Goal: Information Seeking & Learning: Learn about a topic

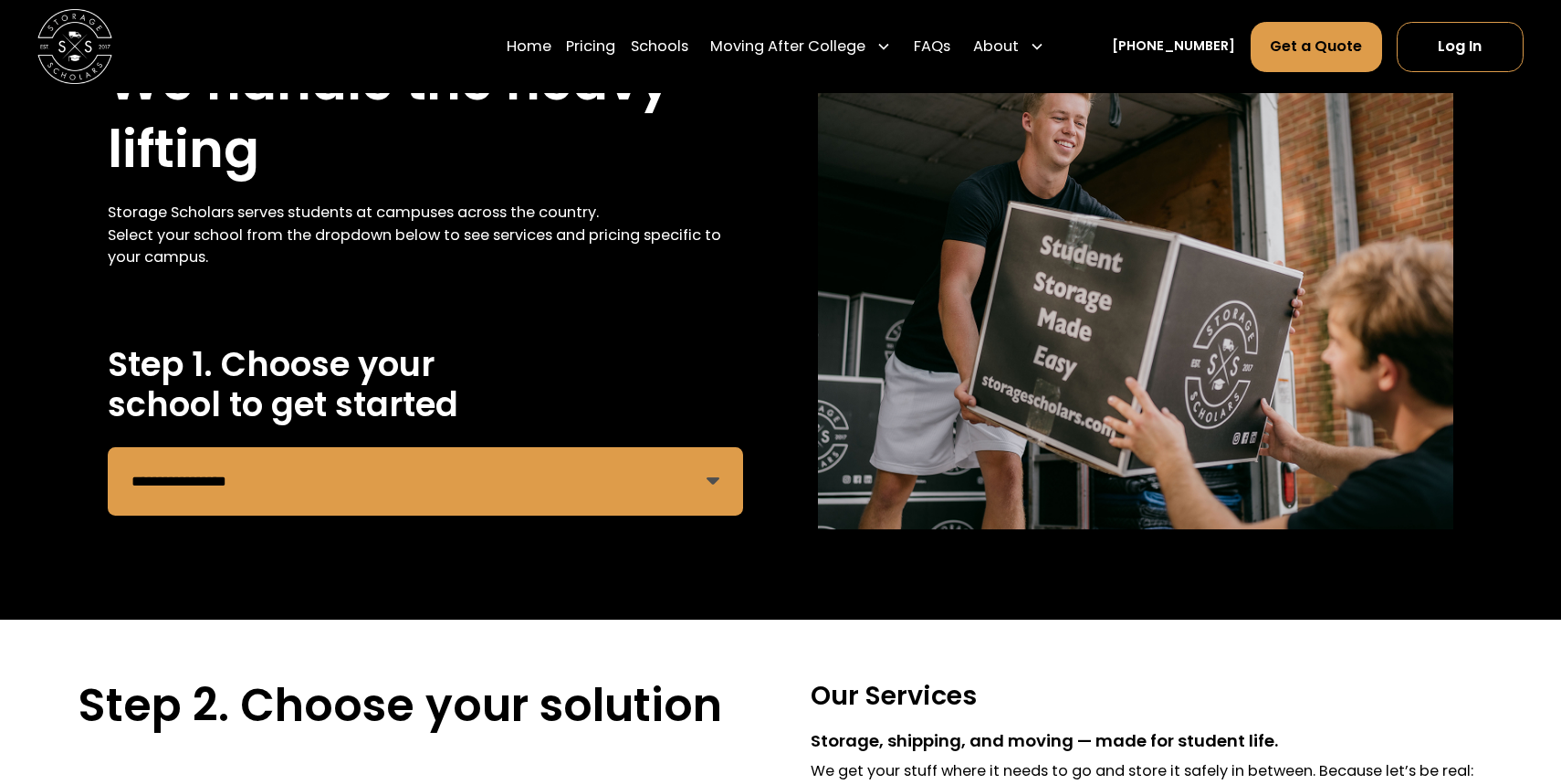
select select "**********"
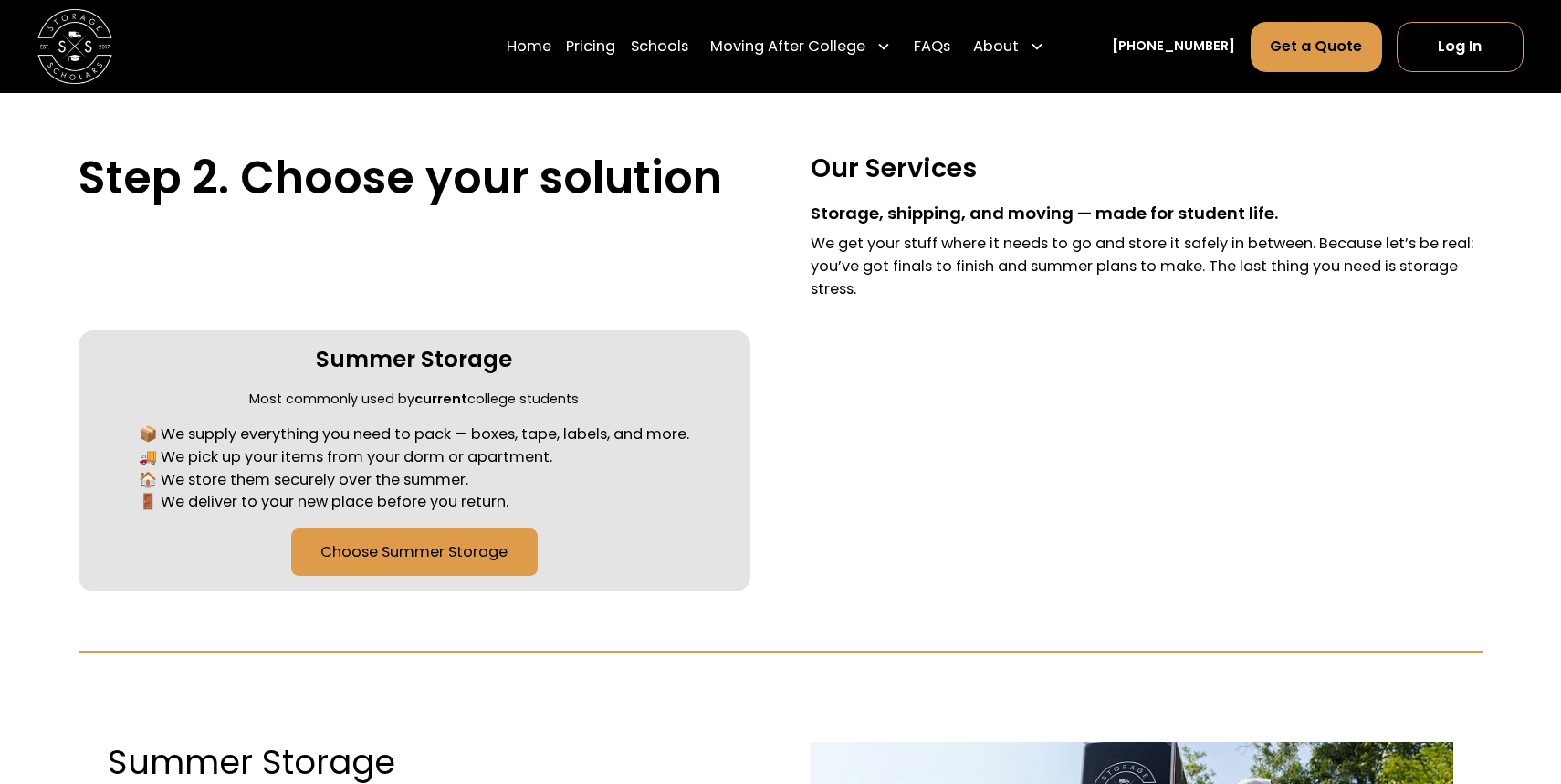
click at [452, 564] on link "Choose Summer Storage" at bounding box center [414, 552] width 247 height 47
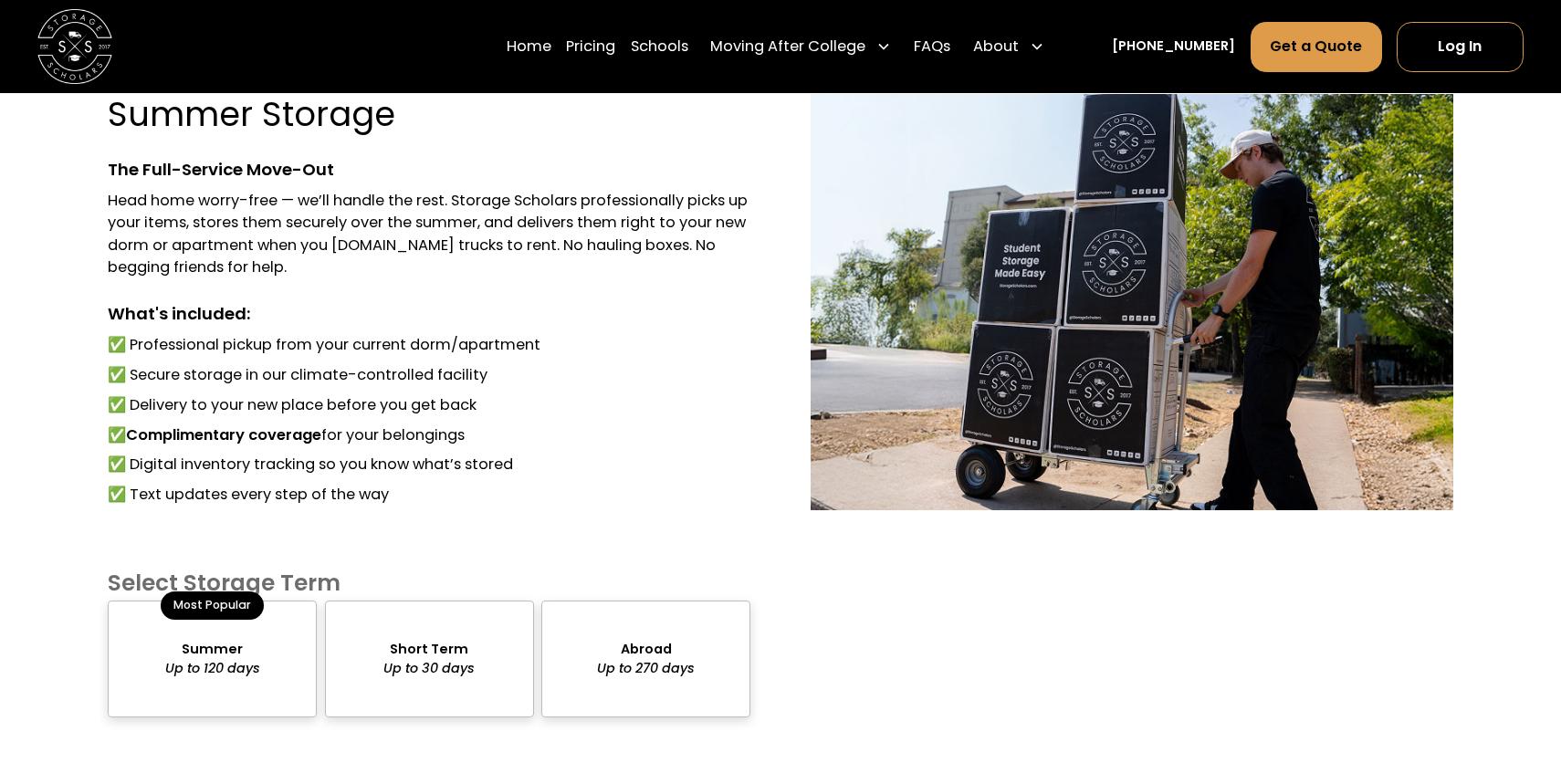
scroll to position [1315, 0]
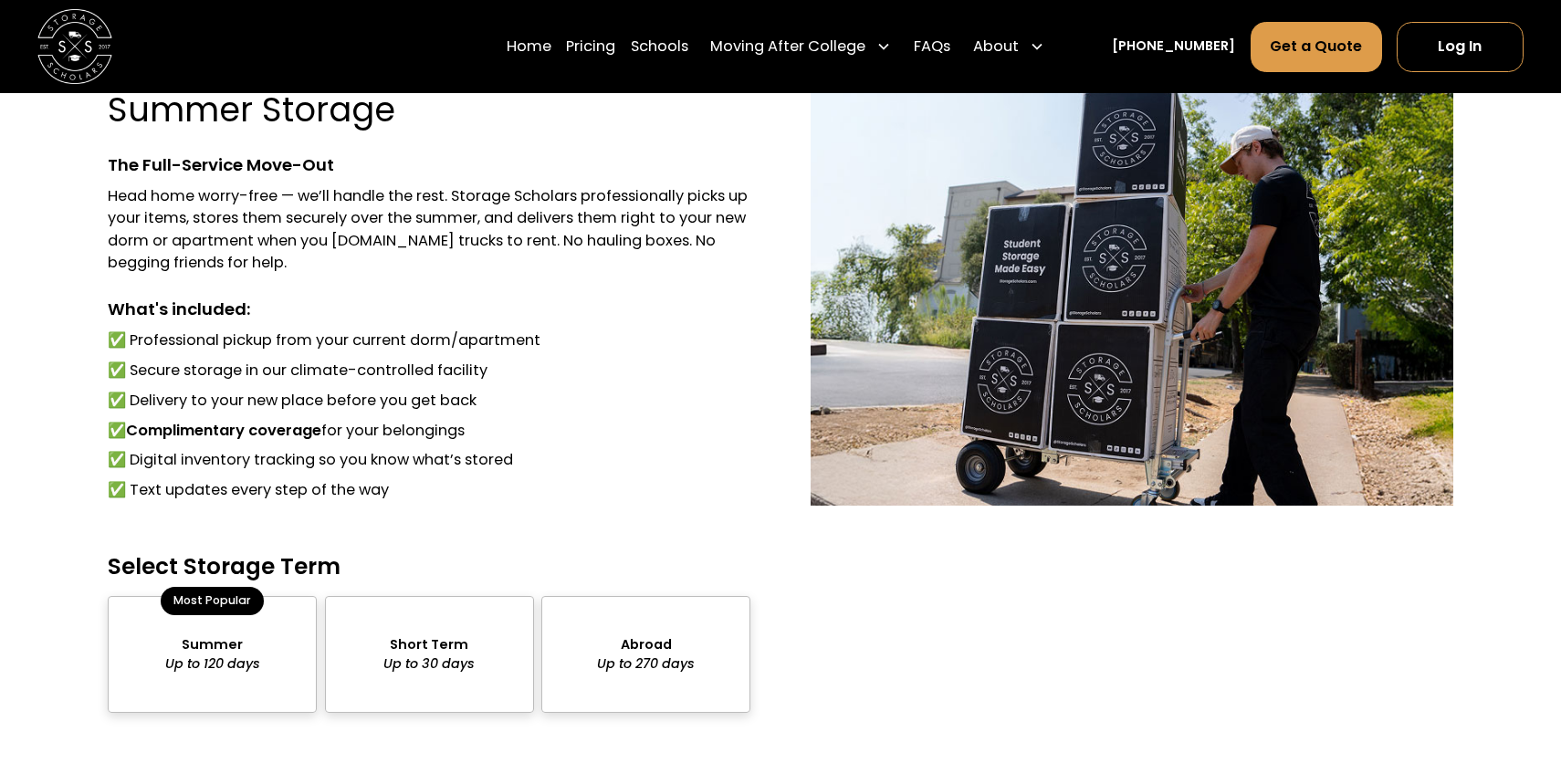
click at [249, 639] on div "package-pricing" at bounding box center [212, 653] width 209 height 116
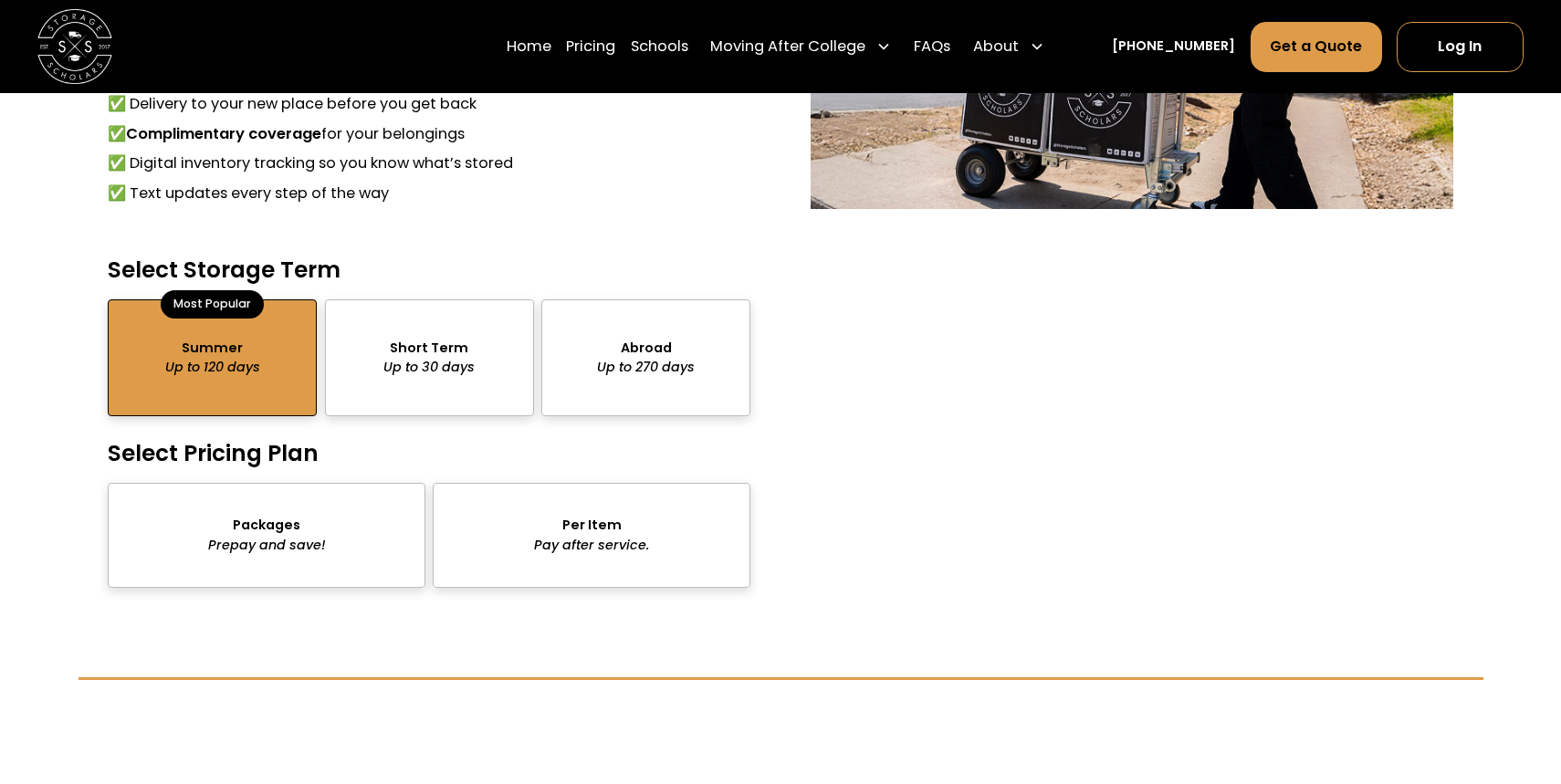
scroll to position [1624, 0]
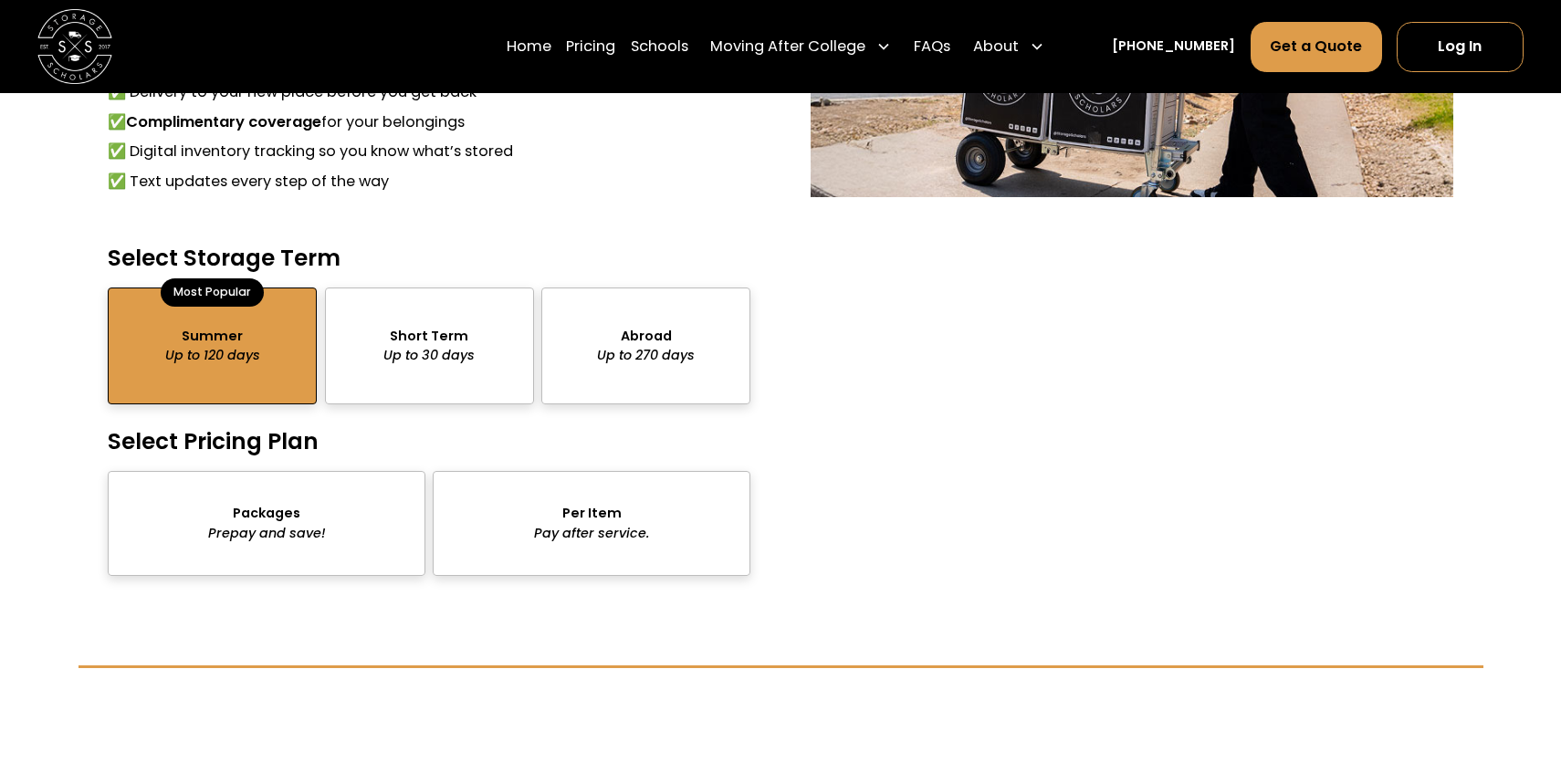
click at [531, 519] on div "package-pricing" at bounding box center [591, 523] width 318 height 105
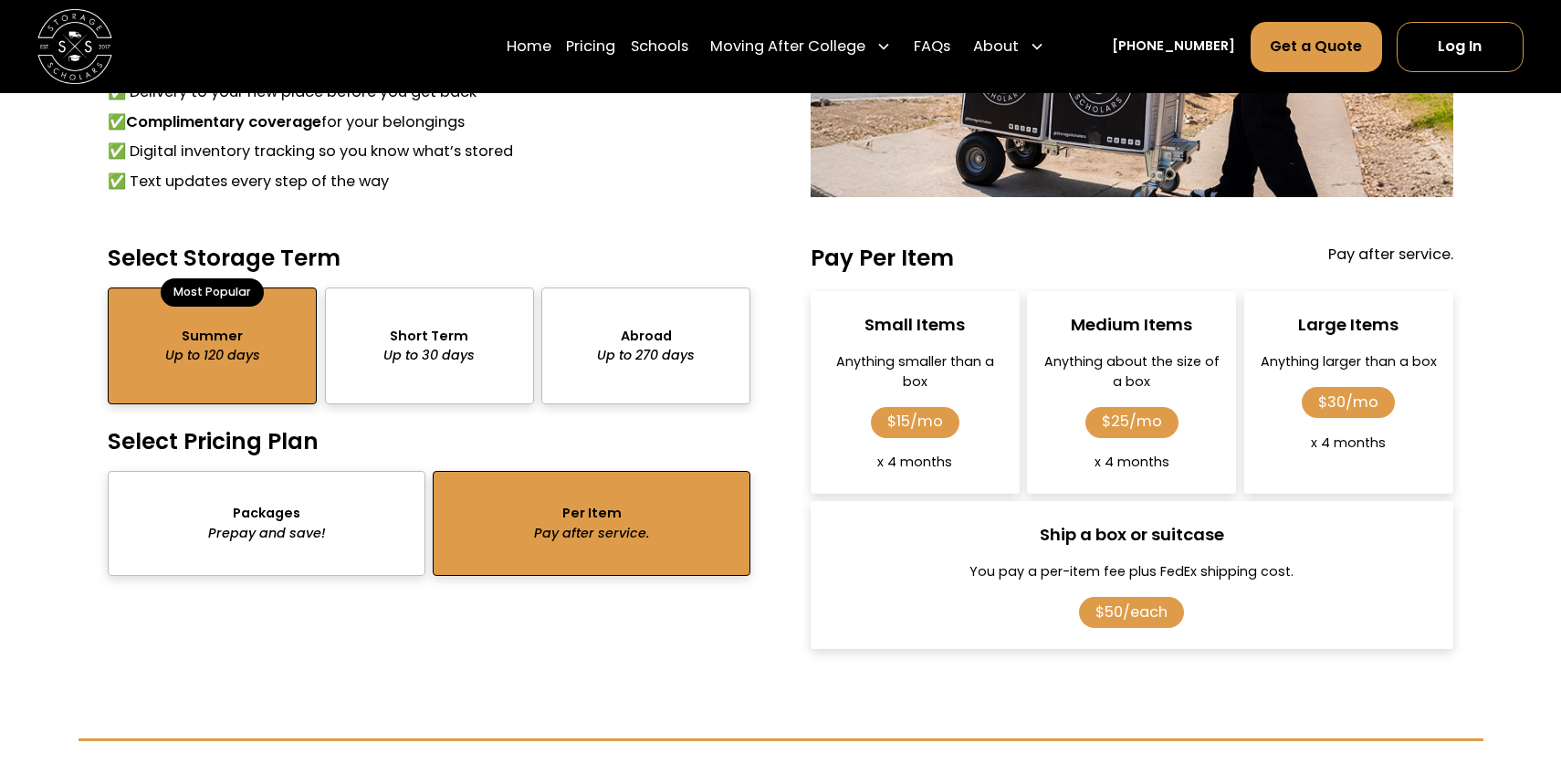
click at [408, 329] on div "package-pricing" at bounding box center [429, 345] width 209 height 116
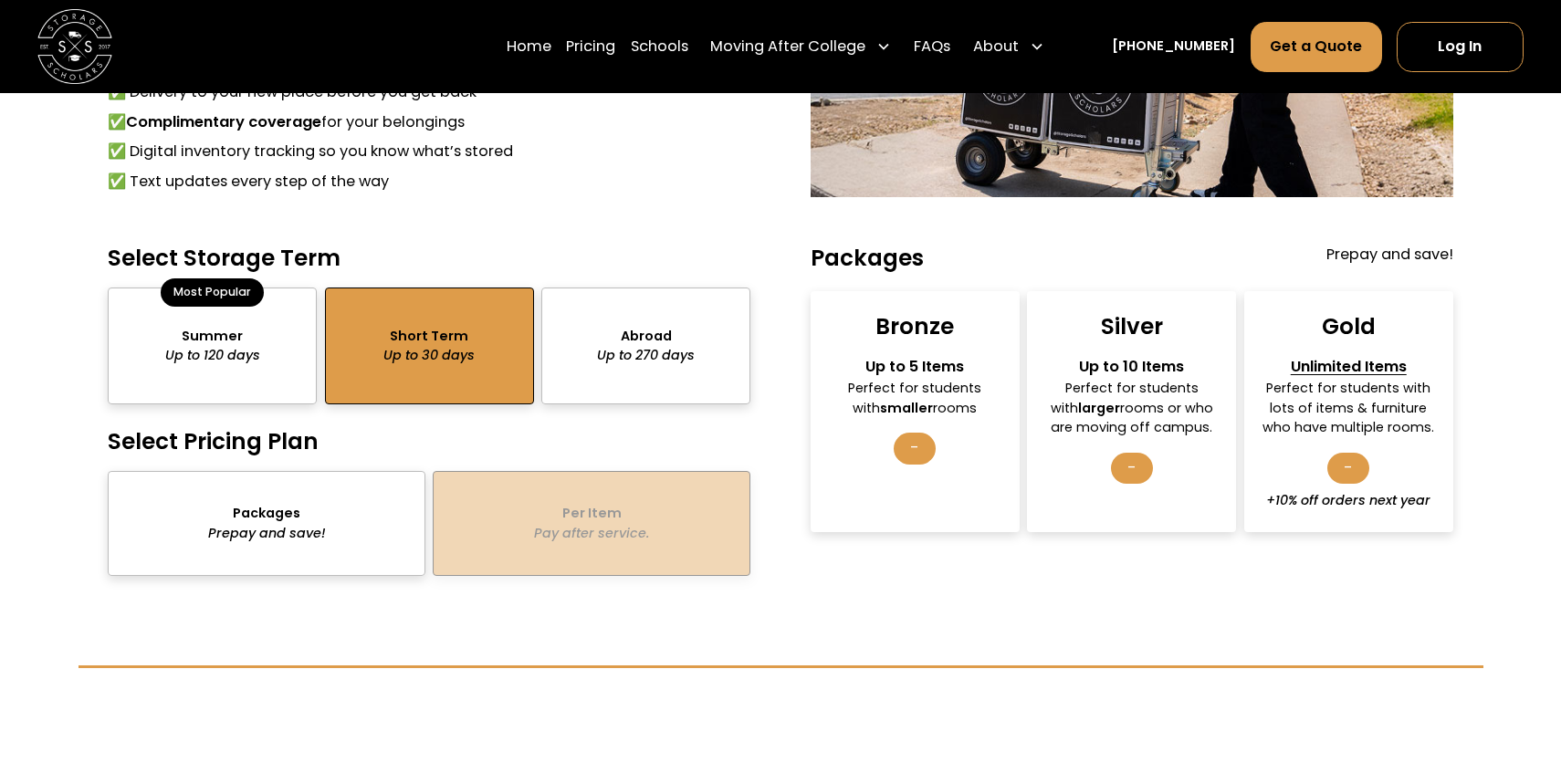
click at [575, 333] on div "package-pricing" at bounding box center [645, 345] width 209 height 116
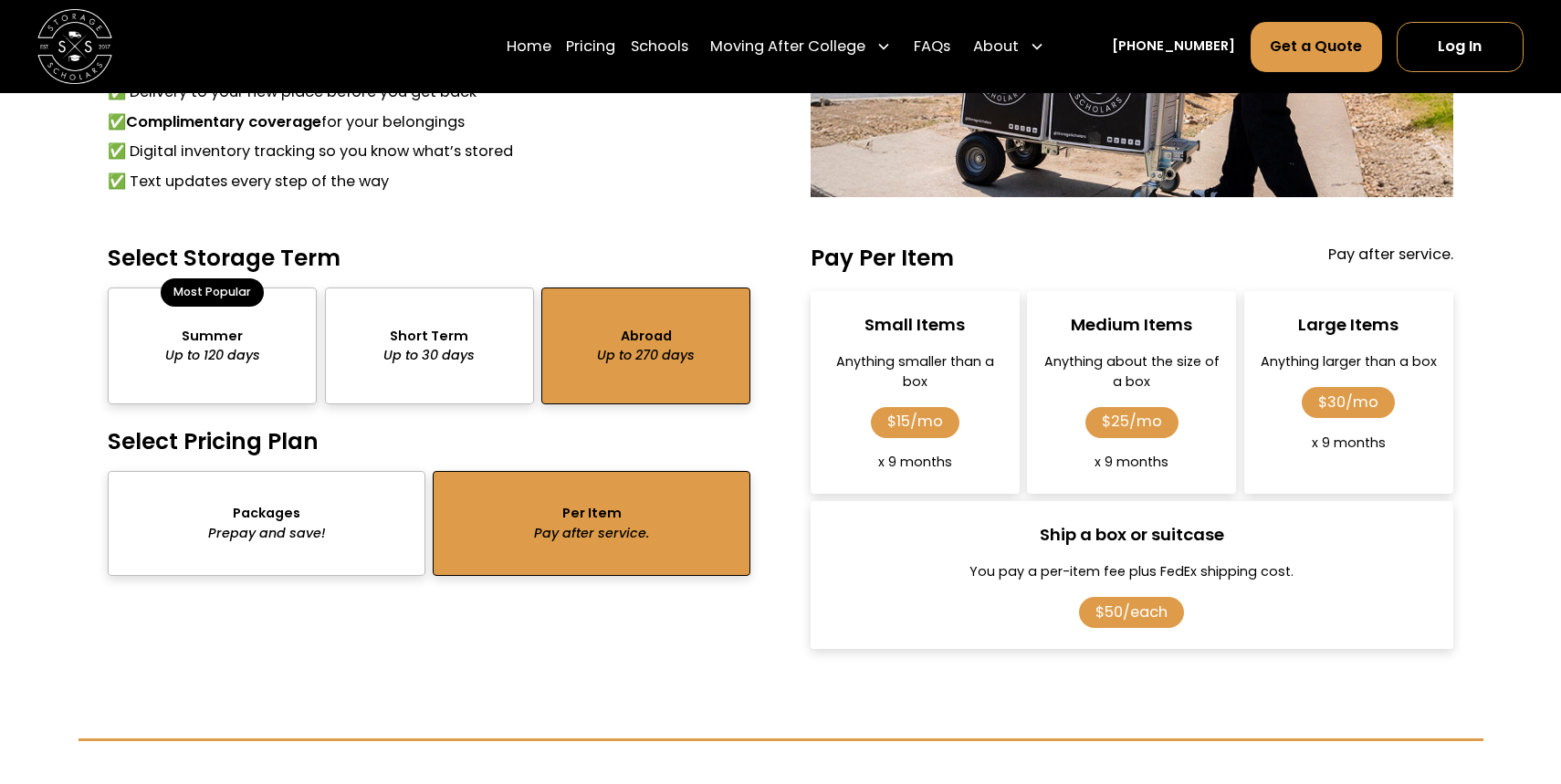
click at [481, 341] on div "package-pricing" at bounding box center [429, 345] width 209 height 116
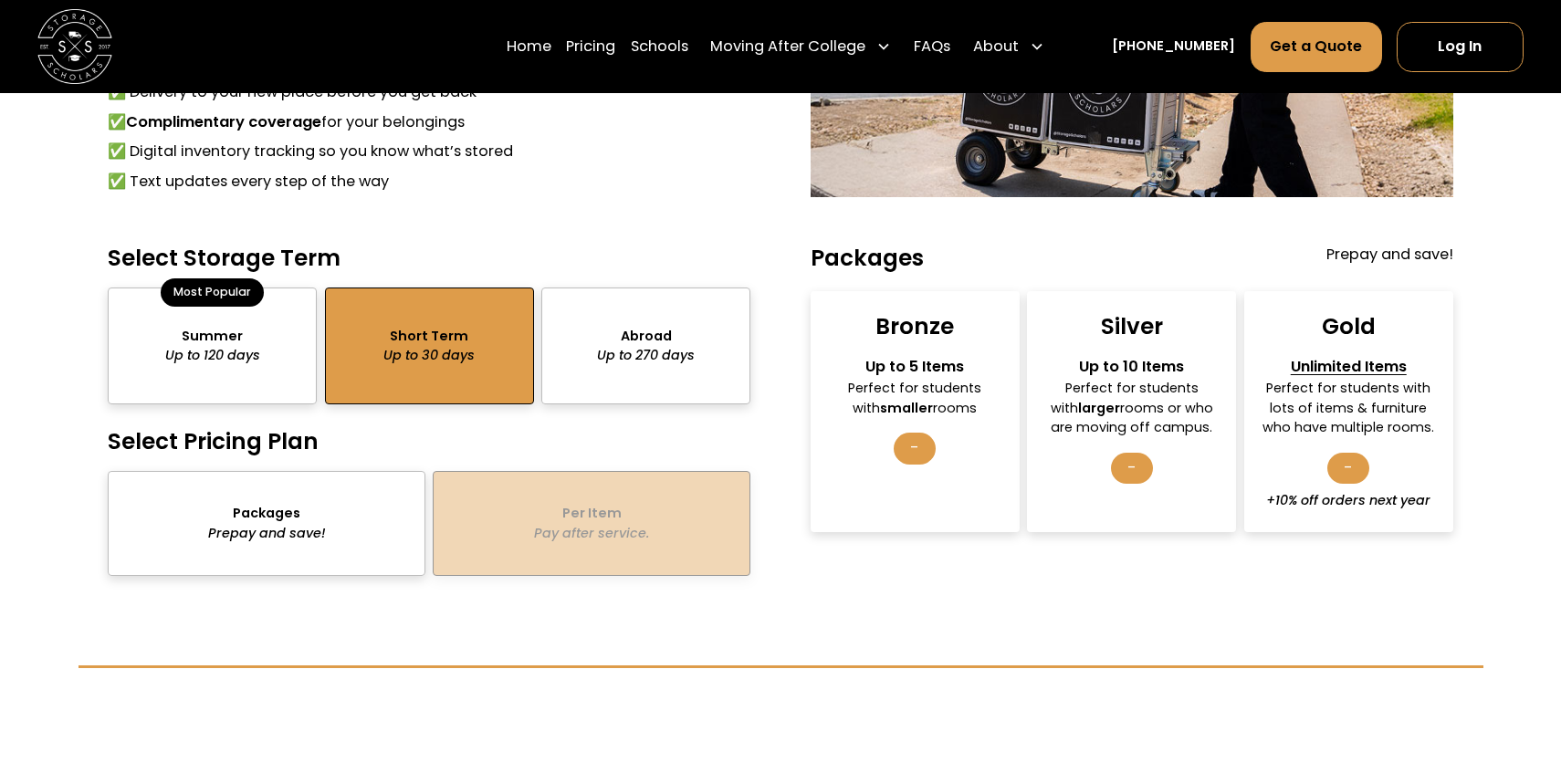
click at [287, 364] on div "package-pricing" at bounding box center [212, 345] width 209 height 116
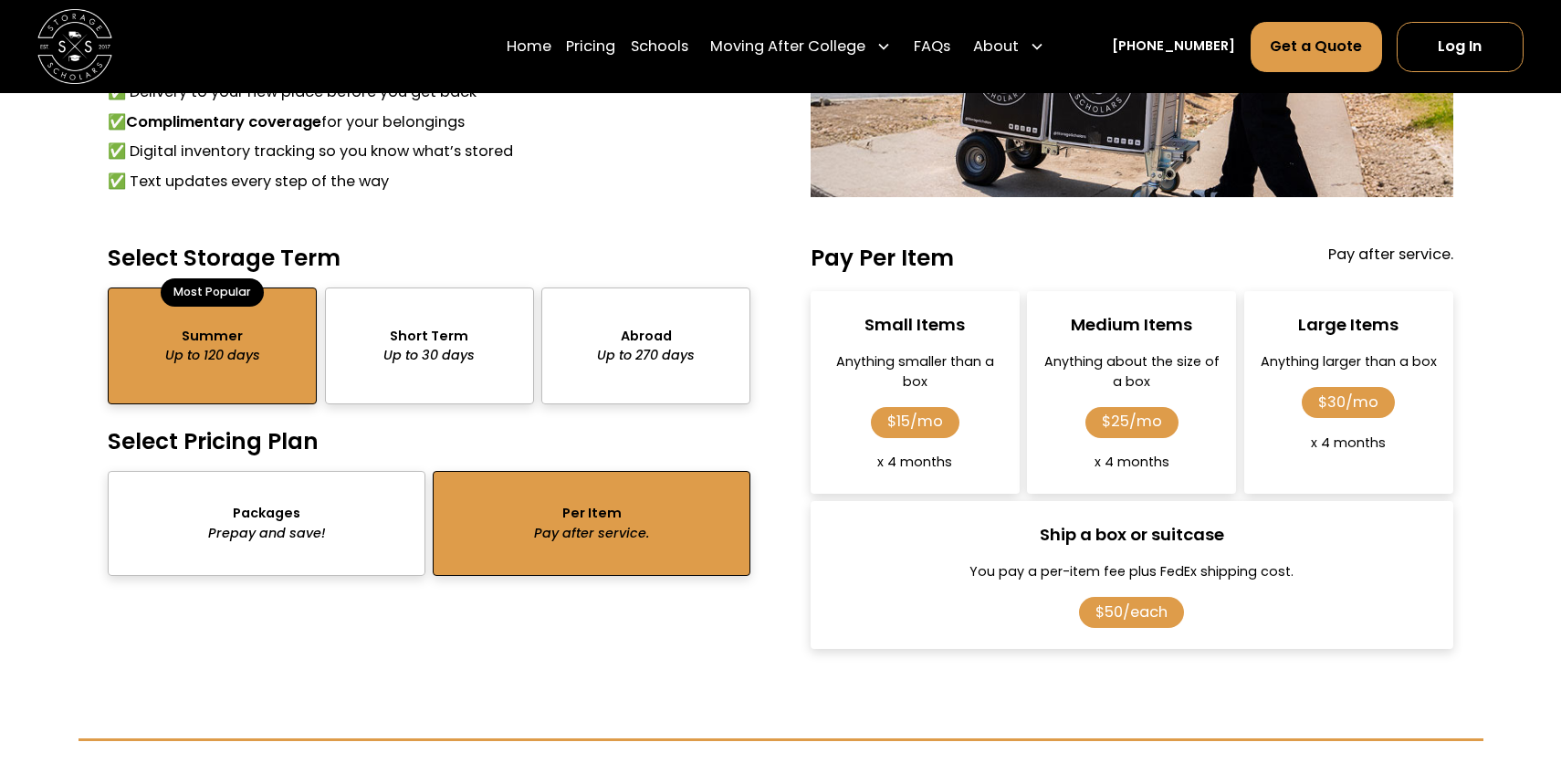
click at [425, 348] on div "package-pricing" at bounding box center [429, 345] width 209 height 116
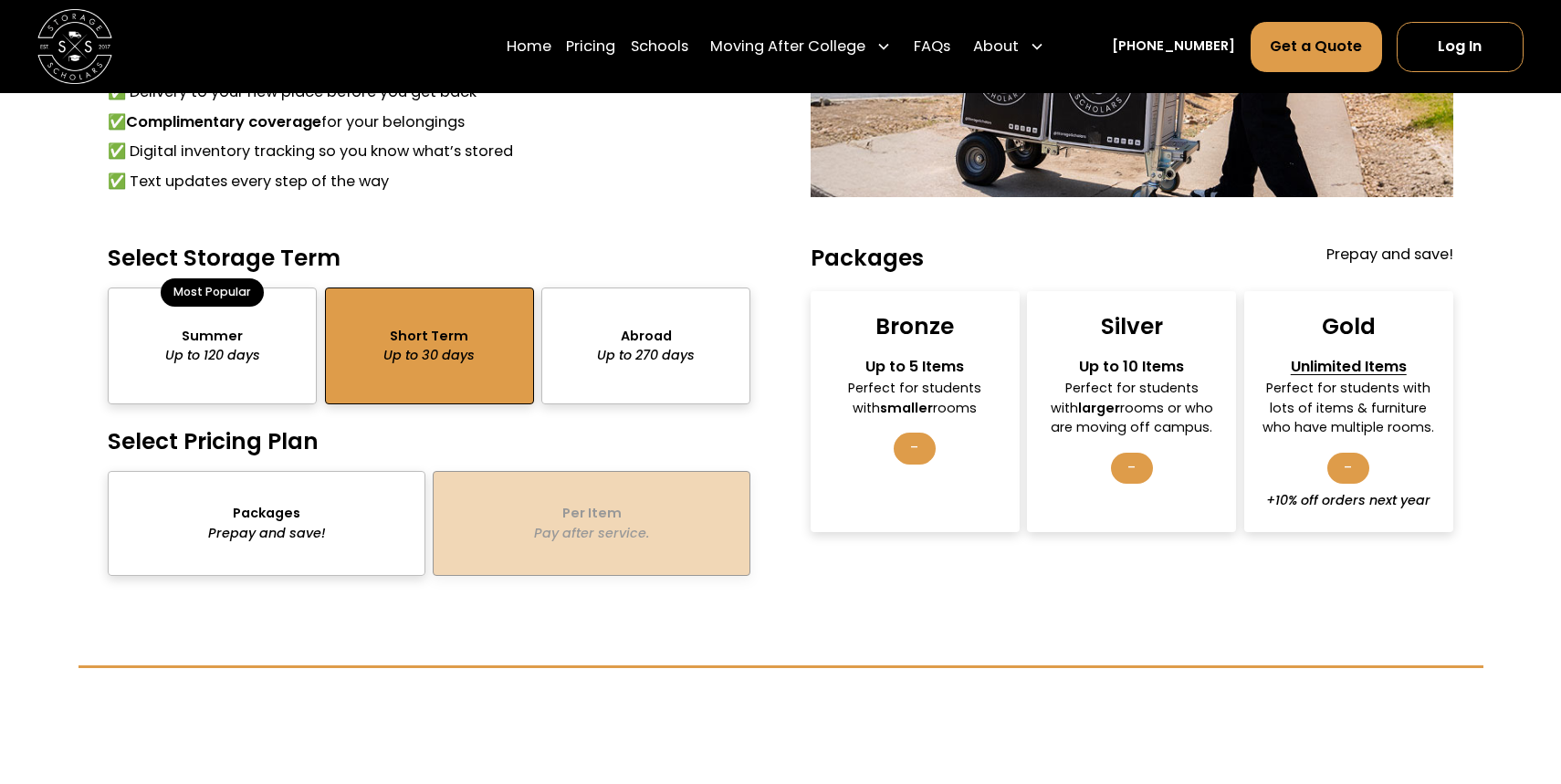
click at [209, 347] on div "package-pricing" at bounding box center [212, 345] width 209 height 116
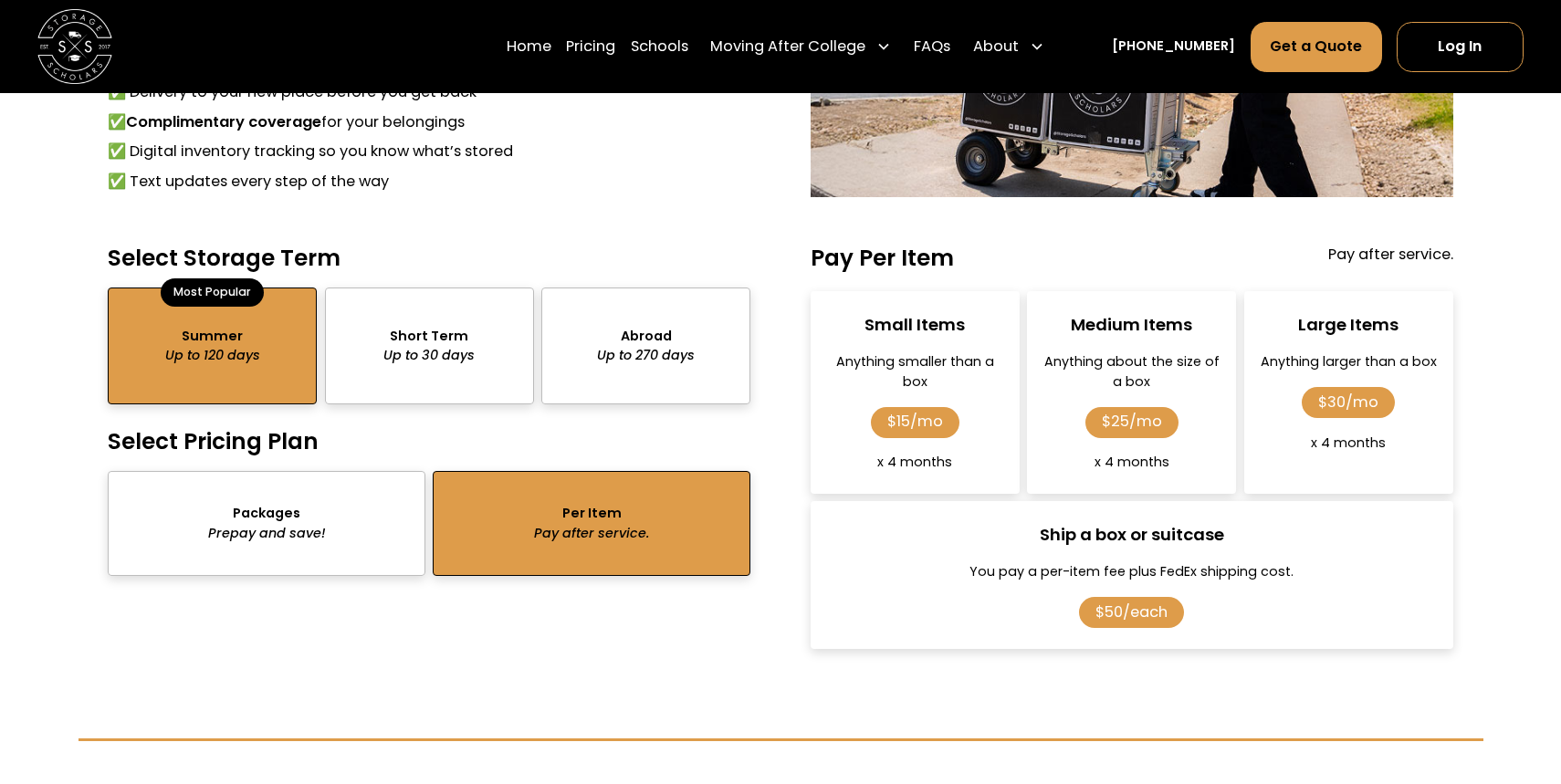
click at [363, 313] on div "package-pricing" at bounding box center [429, 345] width 209 height 116
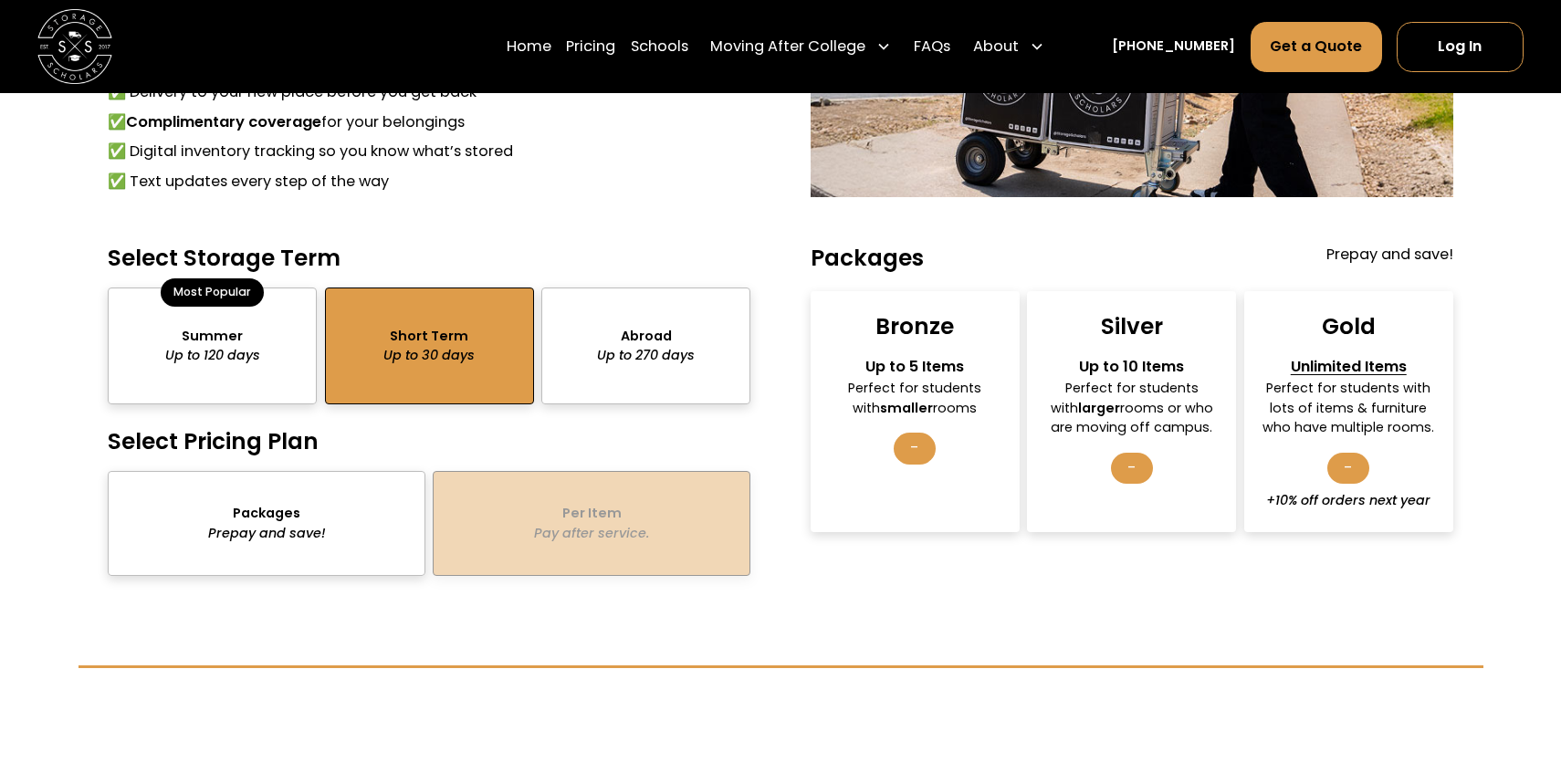
click at [337, 536] on div "package-pricing" at bounding box center [267, 523] width 318 height 105
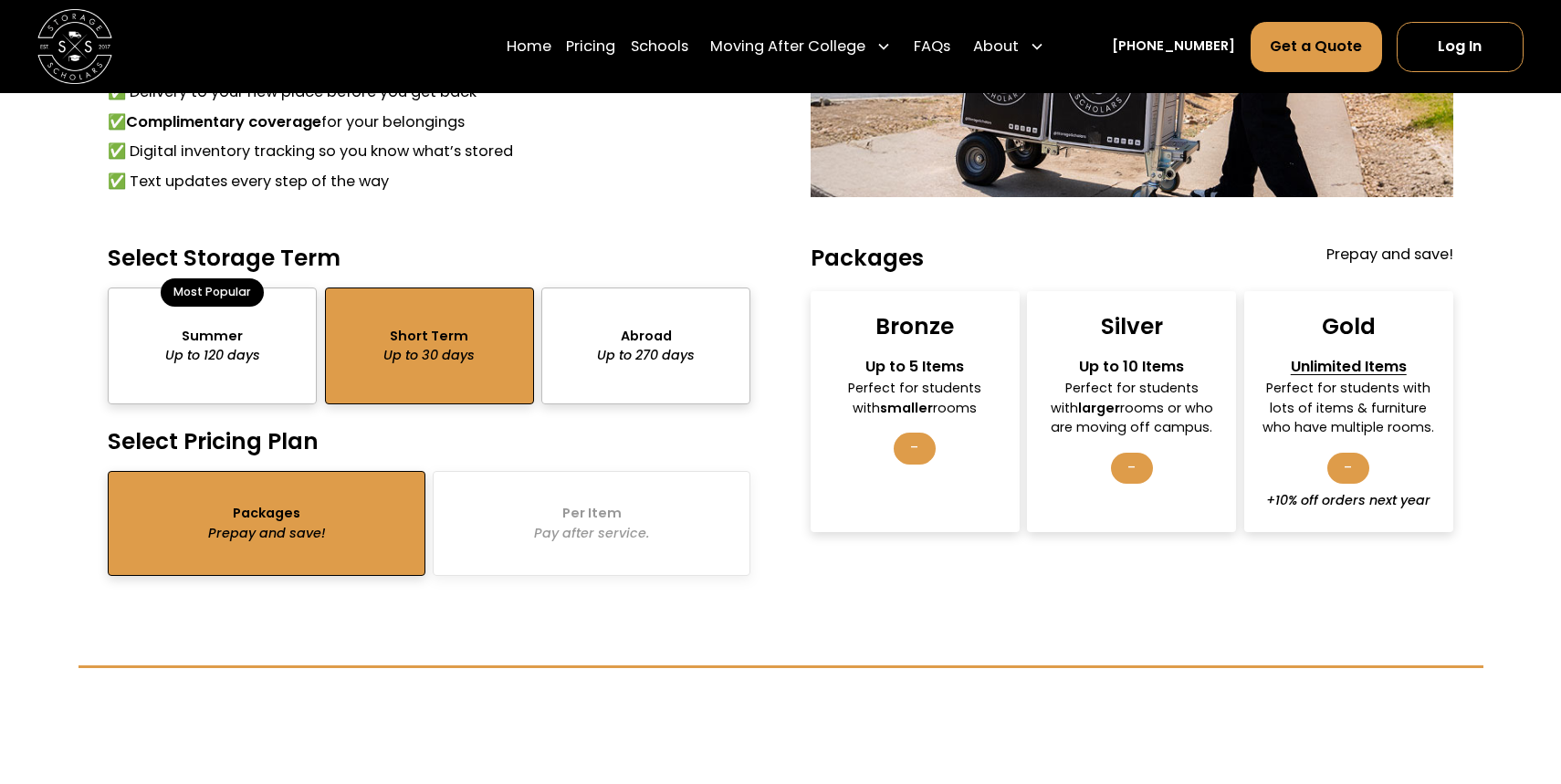
click at [1341, 376] on div "Unlimited Items" at bounding box center [1348, 367] width 176 height 23
click at [1343, 319] on div "Gold" at bounding box center [1348, 326] width 54 height 29
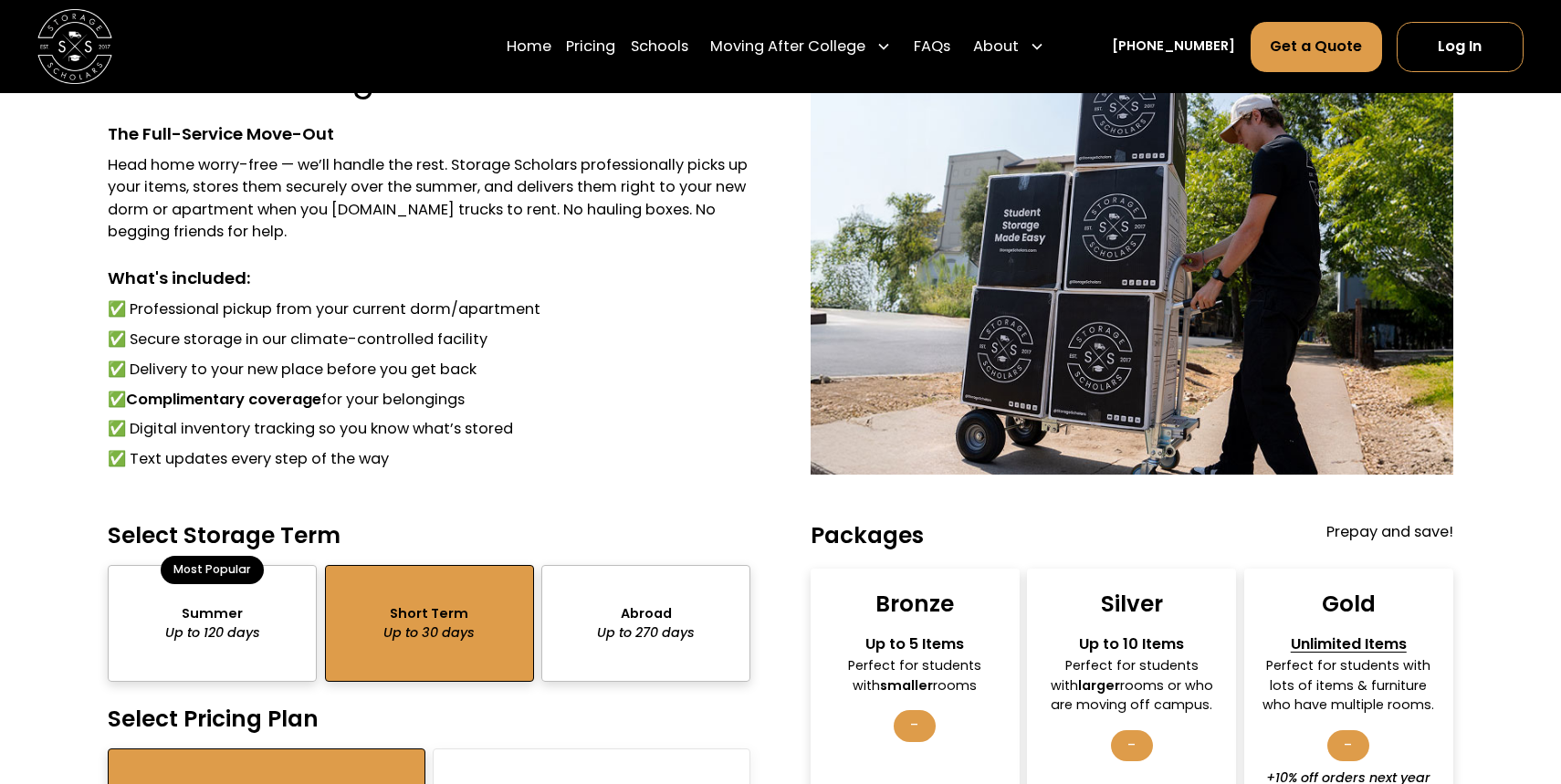
scroll to position [1362, 0]
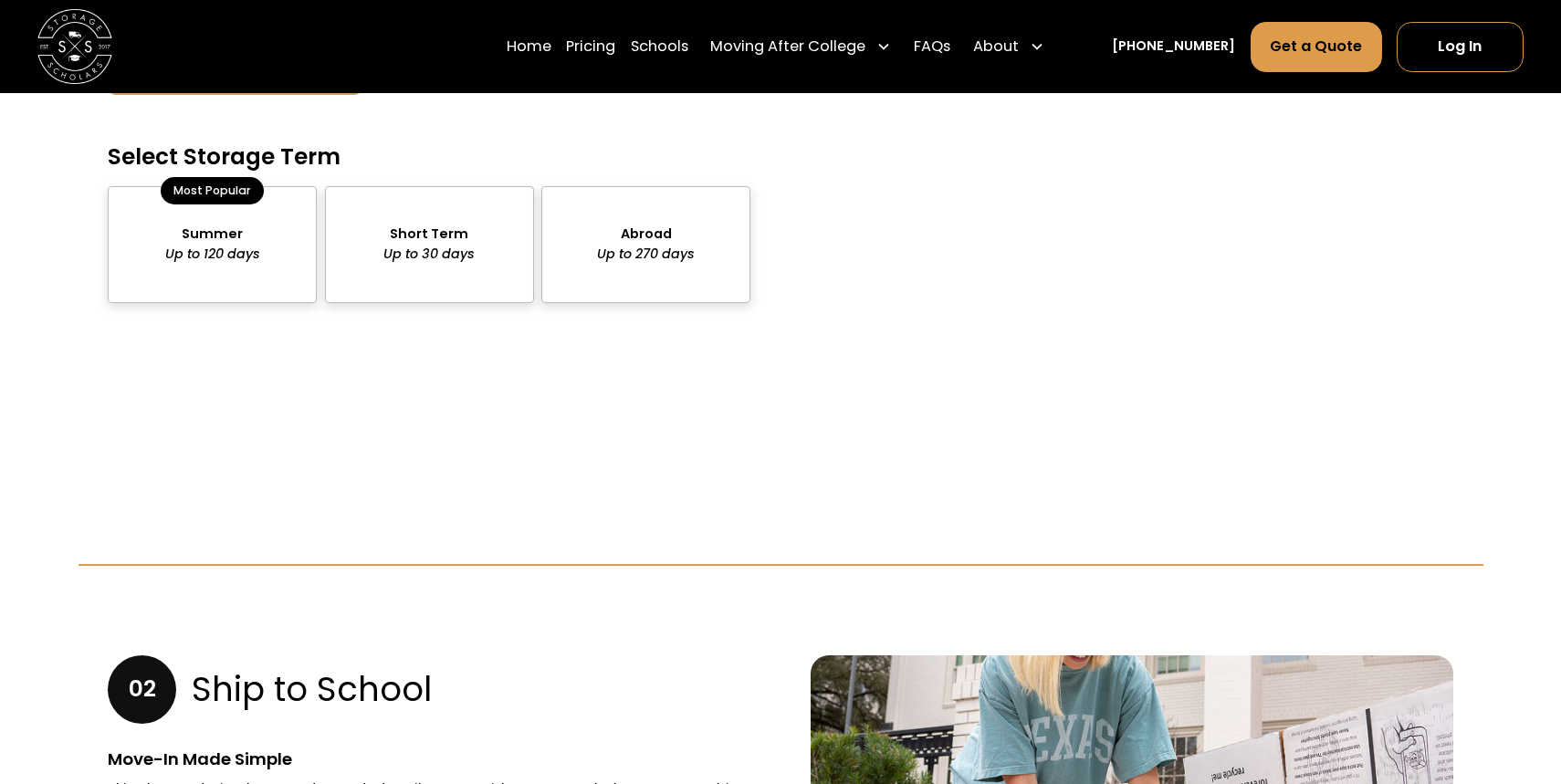
scroll to position [1855, 0]
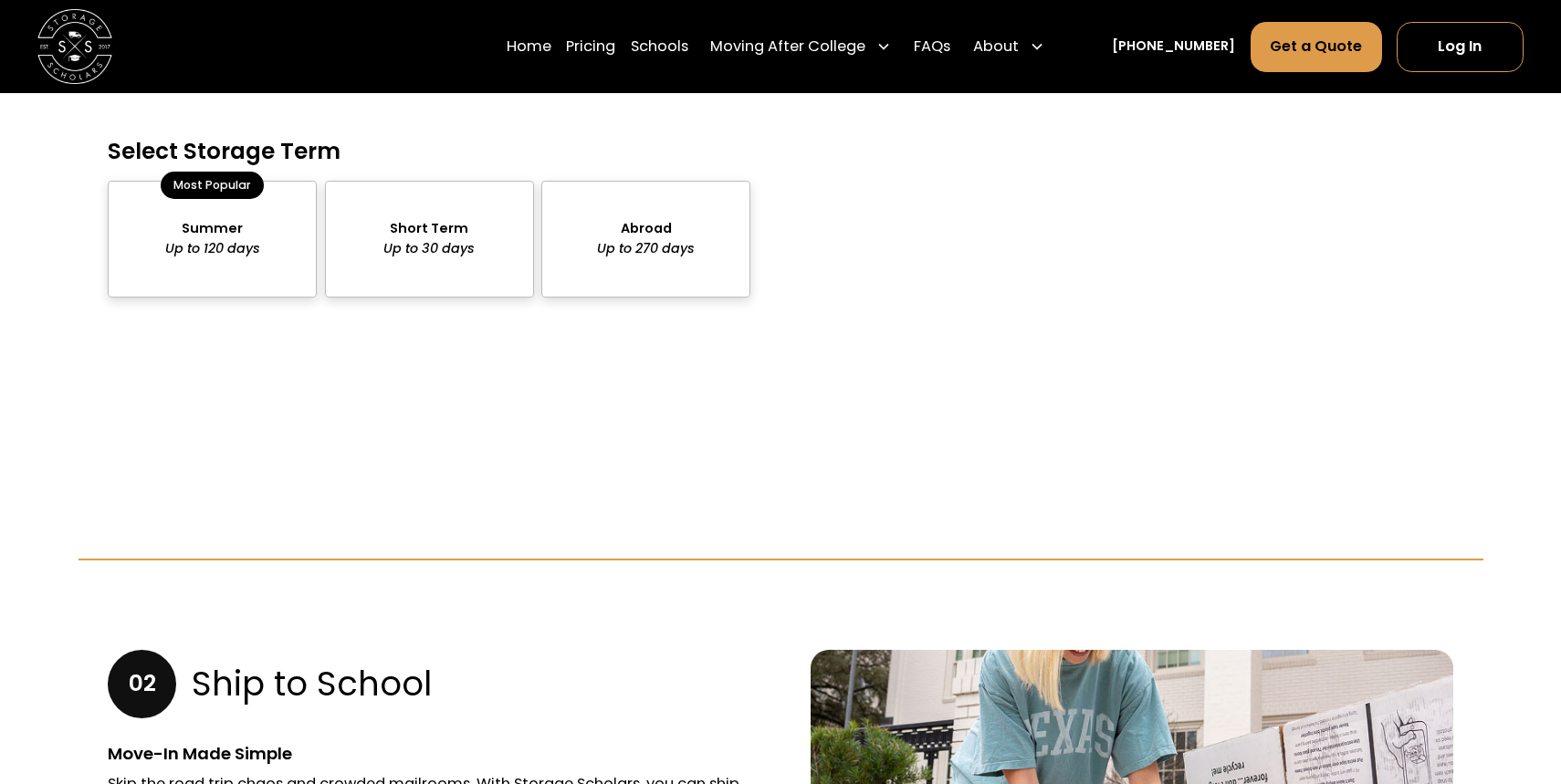
click at [471, 227] on div "package-pricing" at bounding box center [429, 238] width 209 height 116
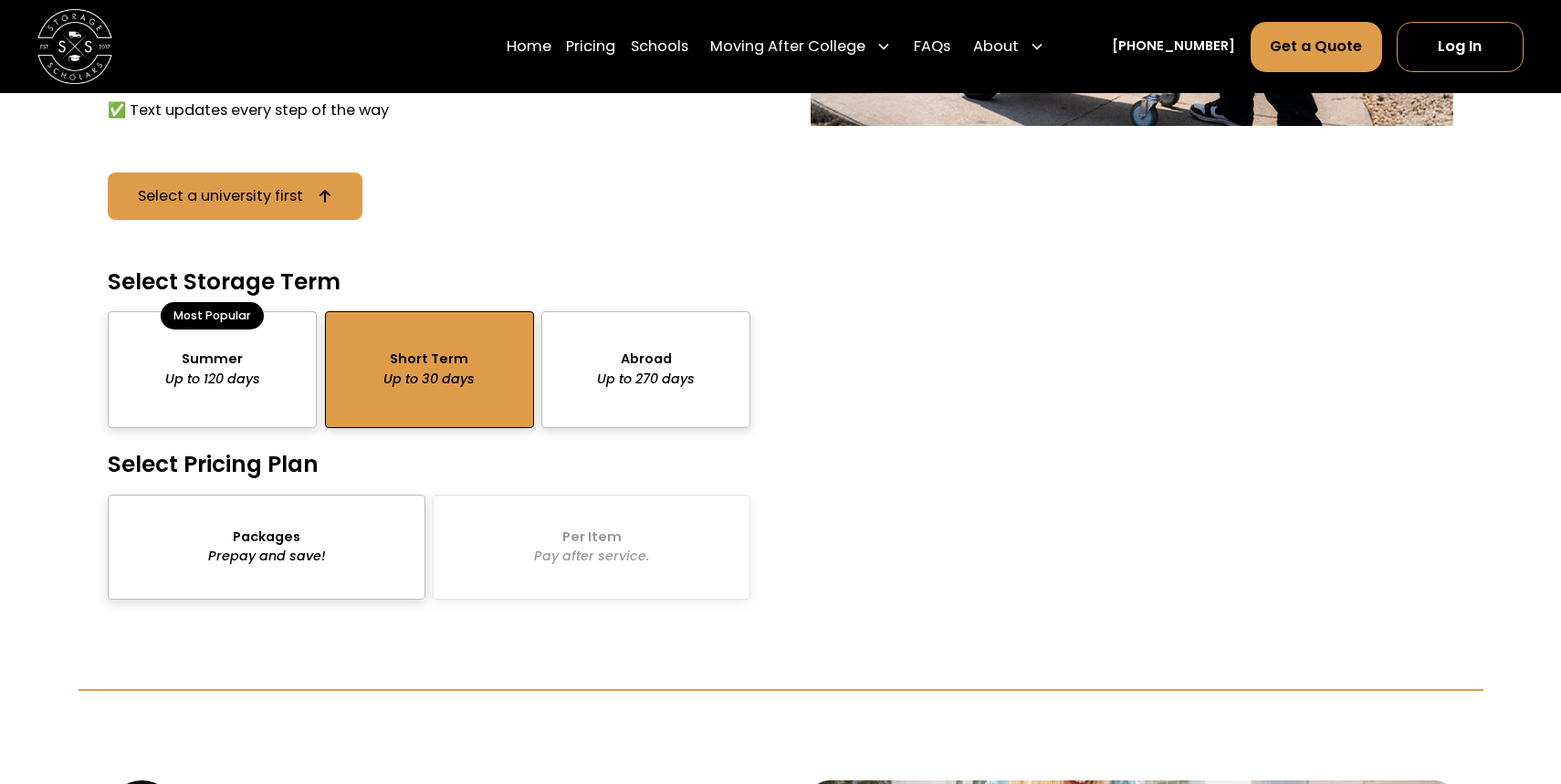
scroll to position [1708, 0]
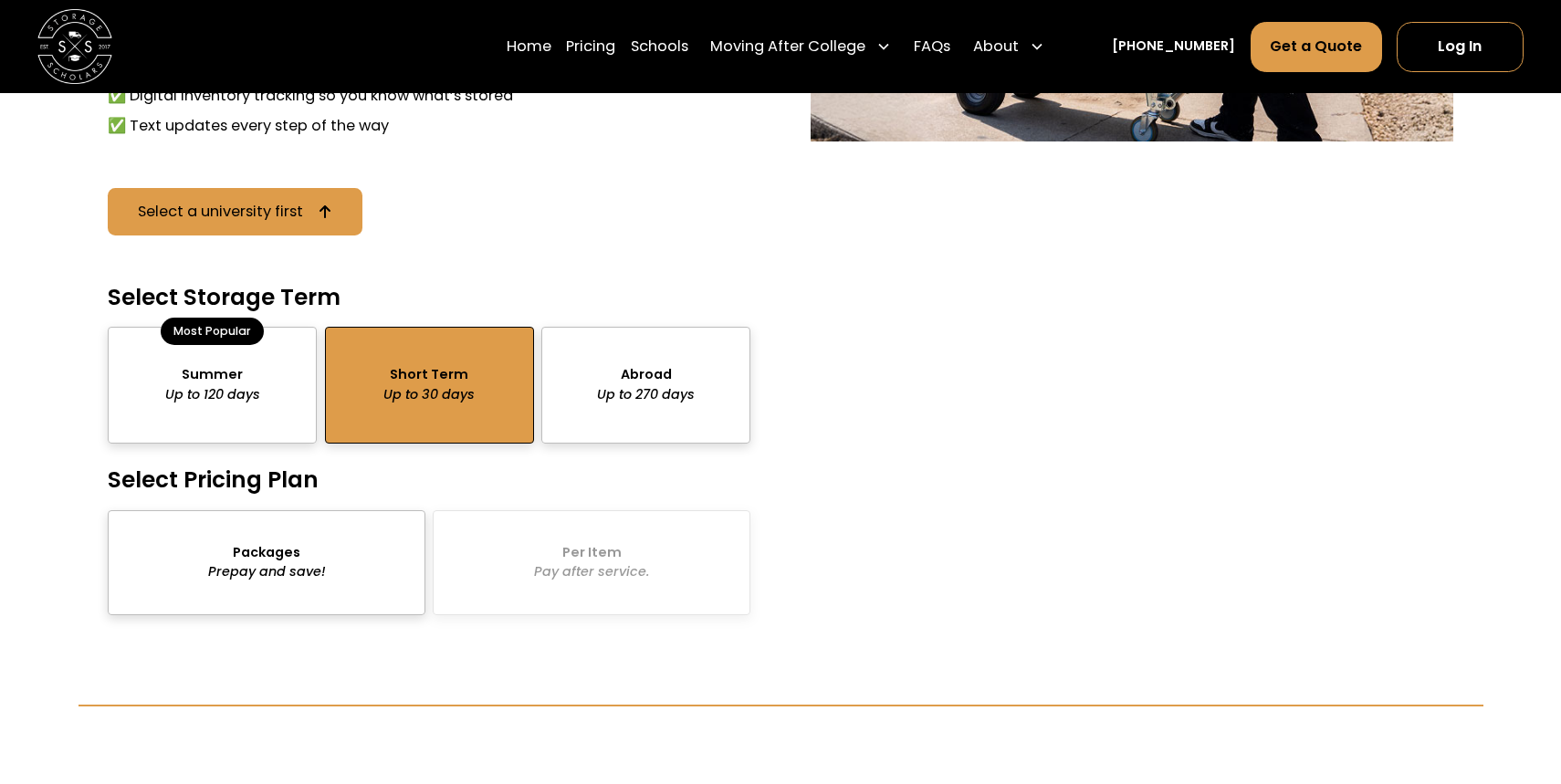
click at [255, 556] on div "package-pricing" at bounding box center [267, 562] width 318 height 105
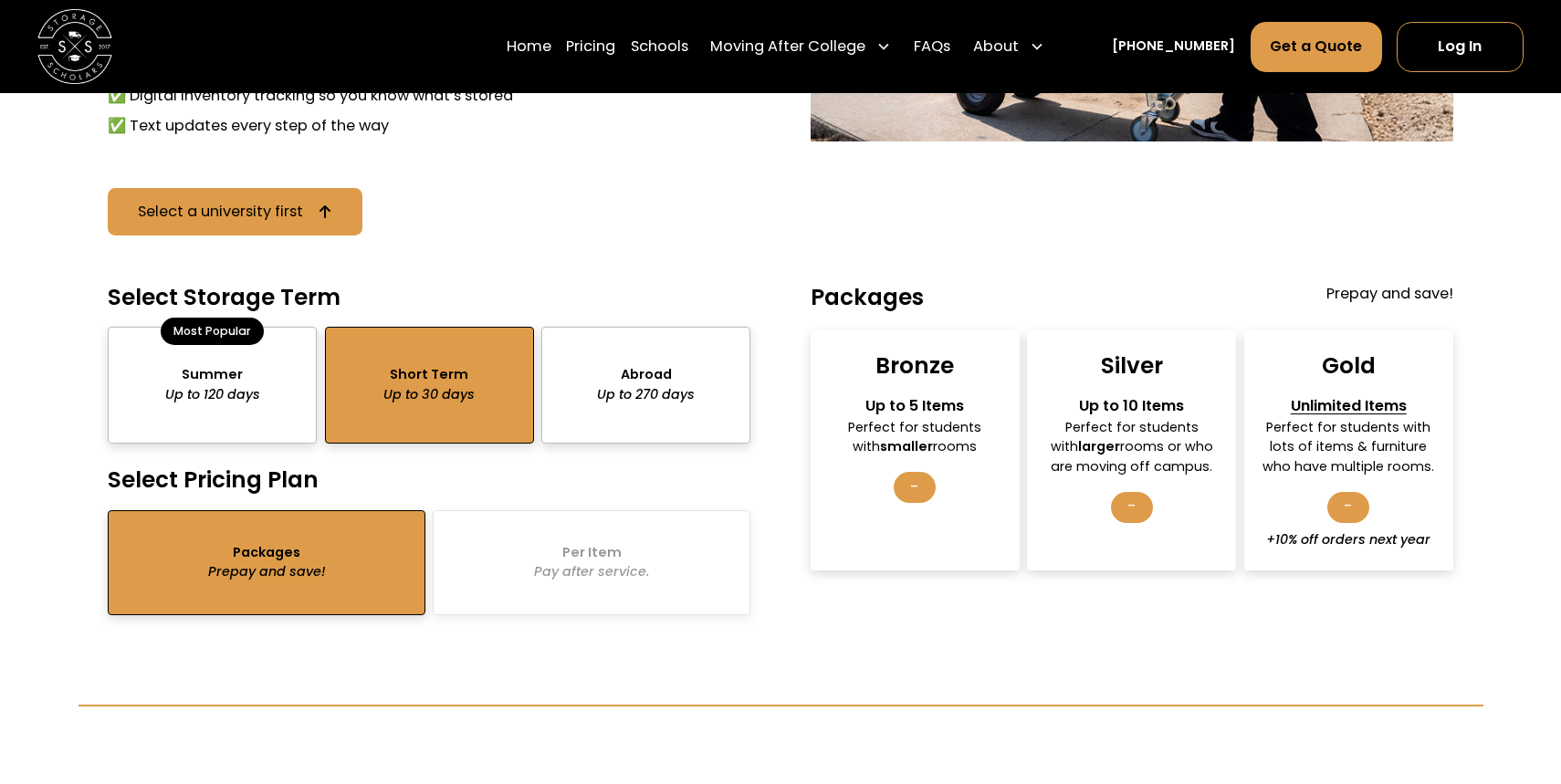
click at [662, 350] on div "package-pricing" at bounding box center [645, 384] width 209 height 116
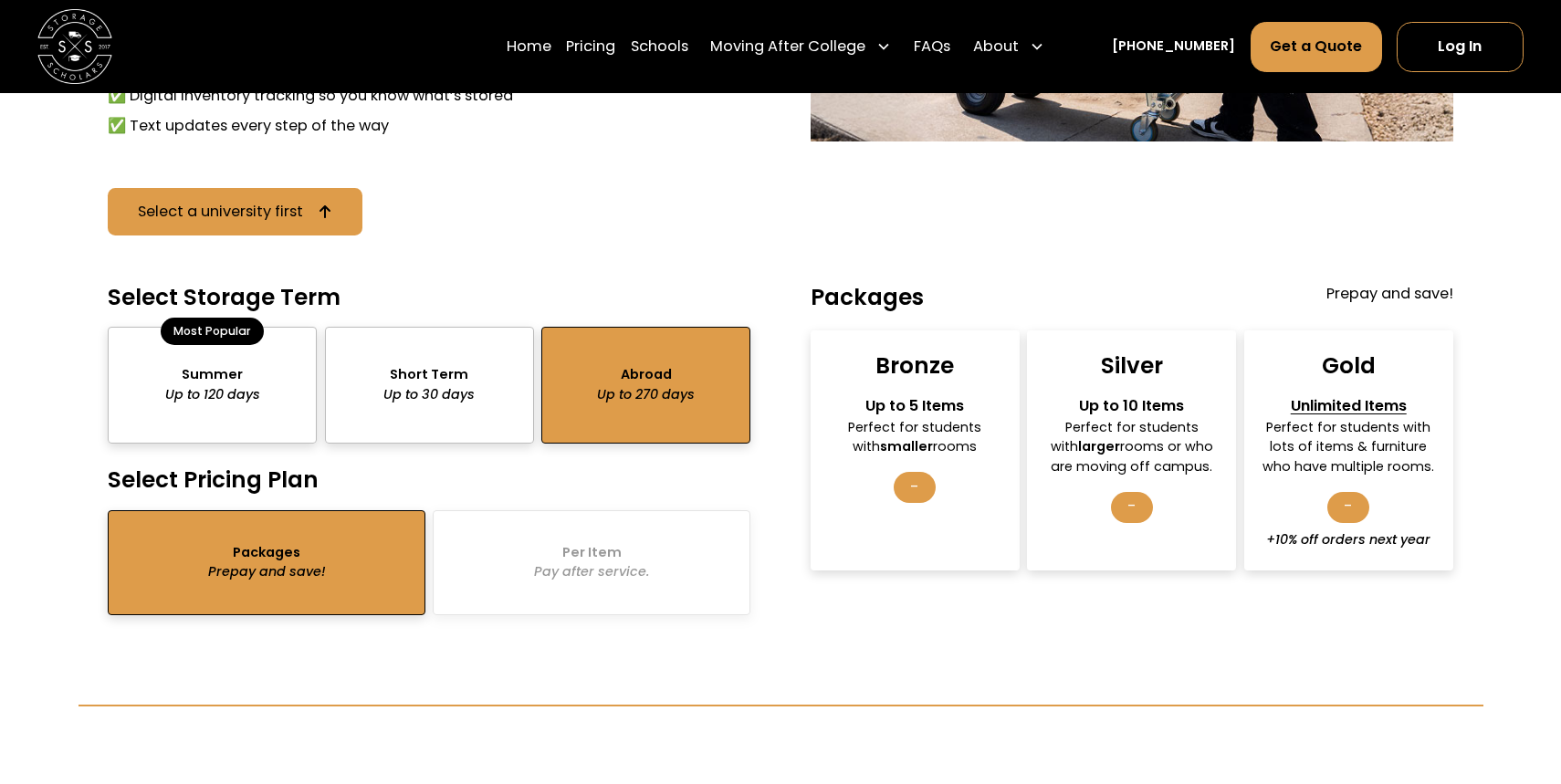
click at [284, 371] on div "package-pricing" at bounding box center [212, 384] width 209 height 116
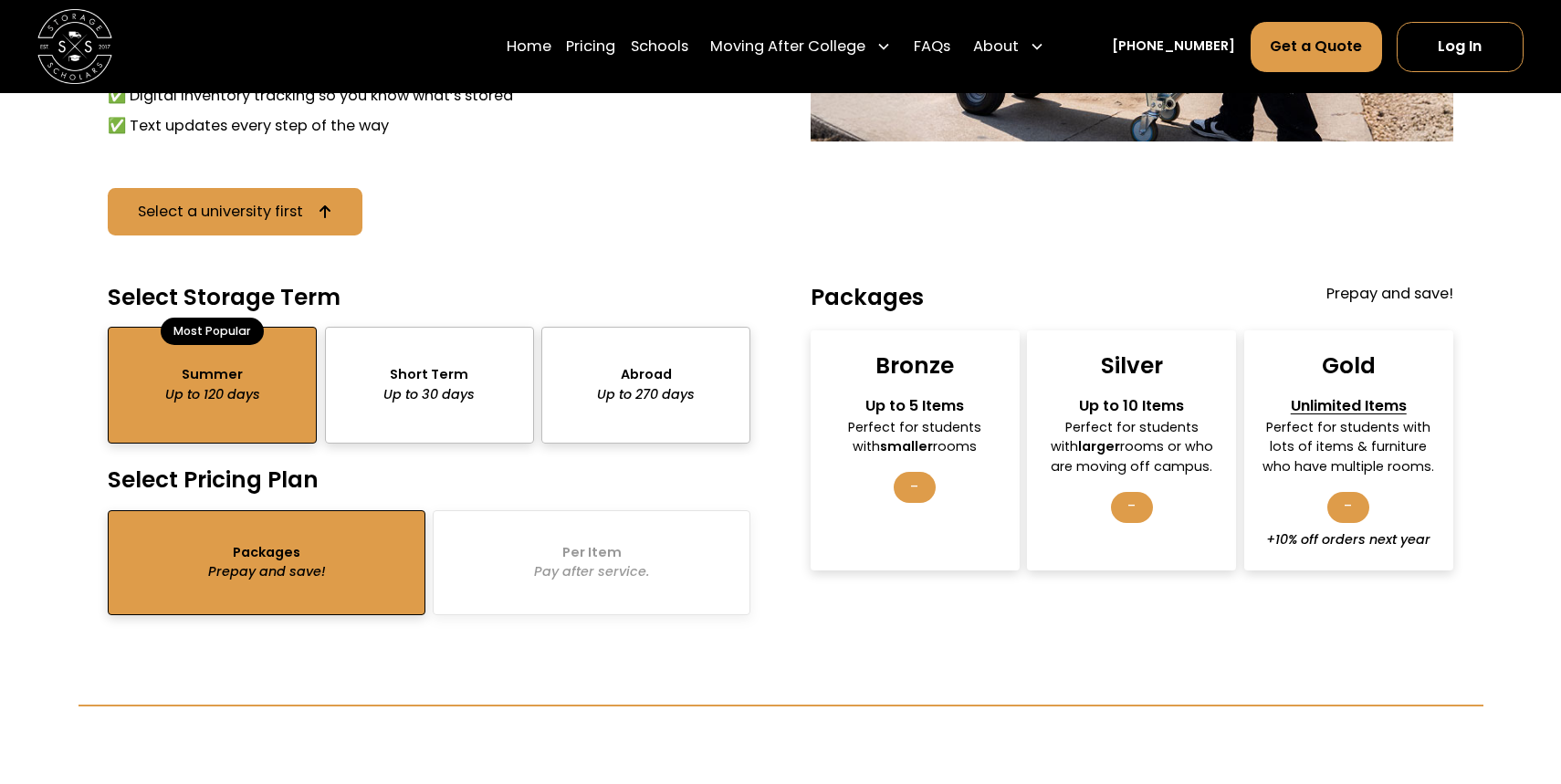
click at [453, 389] on div "package-pricing" at bounding box center [429, 384] width 209 height 116
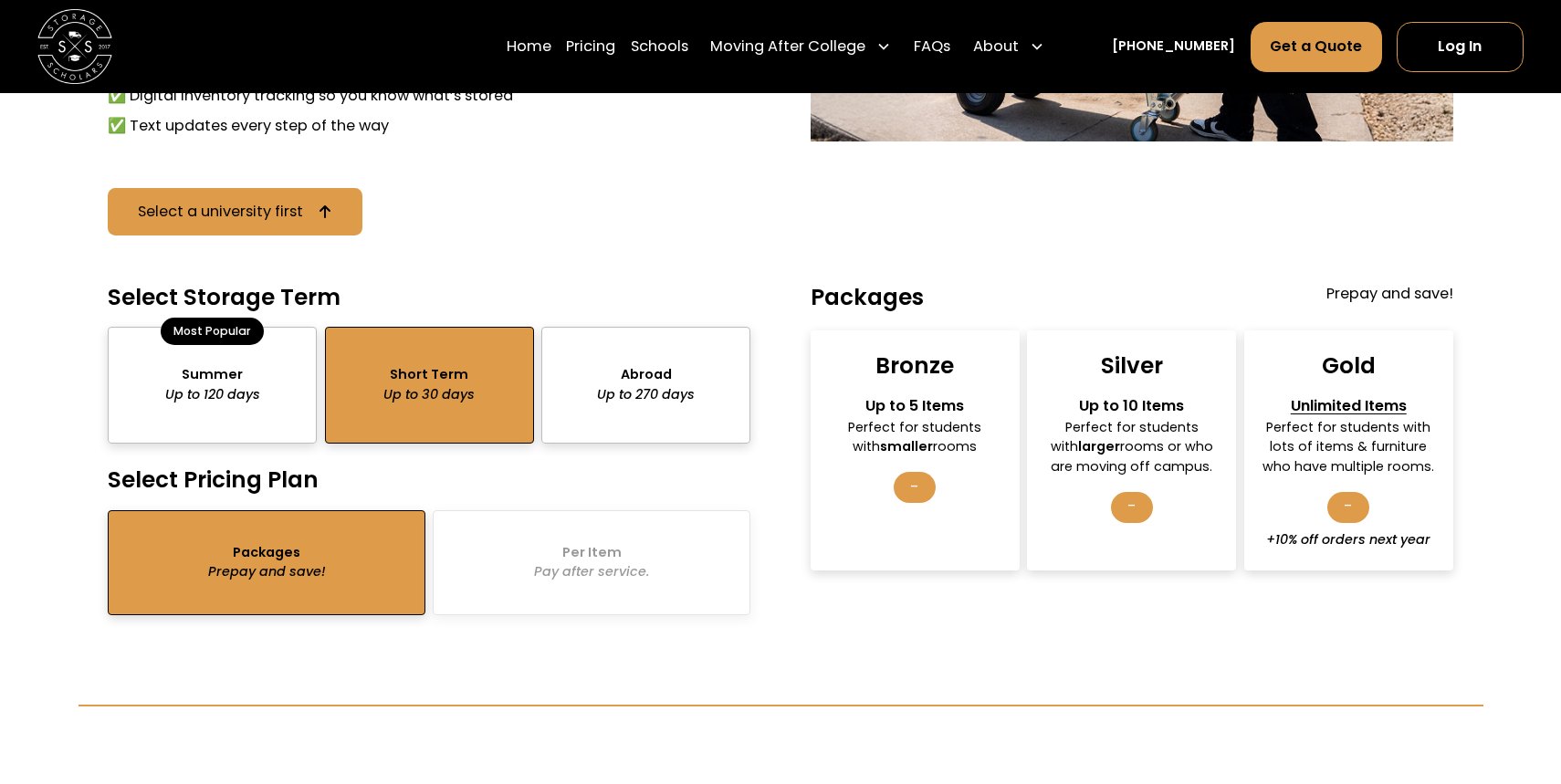
click at [1362, 513] on div "-" at bounding box center [1348, 507] width 42 height 31
click at [1361, 402] on div "Unlimited Items" at bounding box center [1348, 407] width 176 height 23
click at [256, 399] on div "package-pricing" at bounding box center [212, 384] width 209 height 116
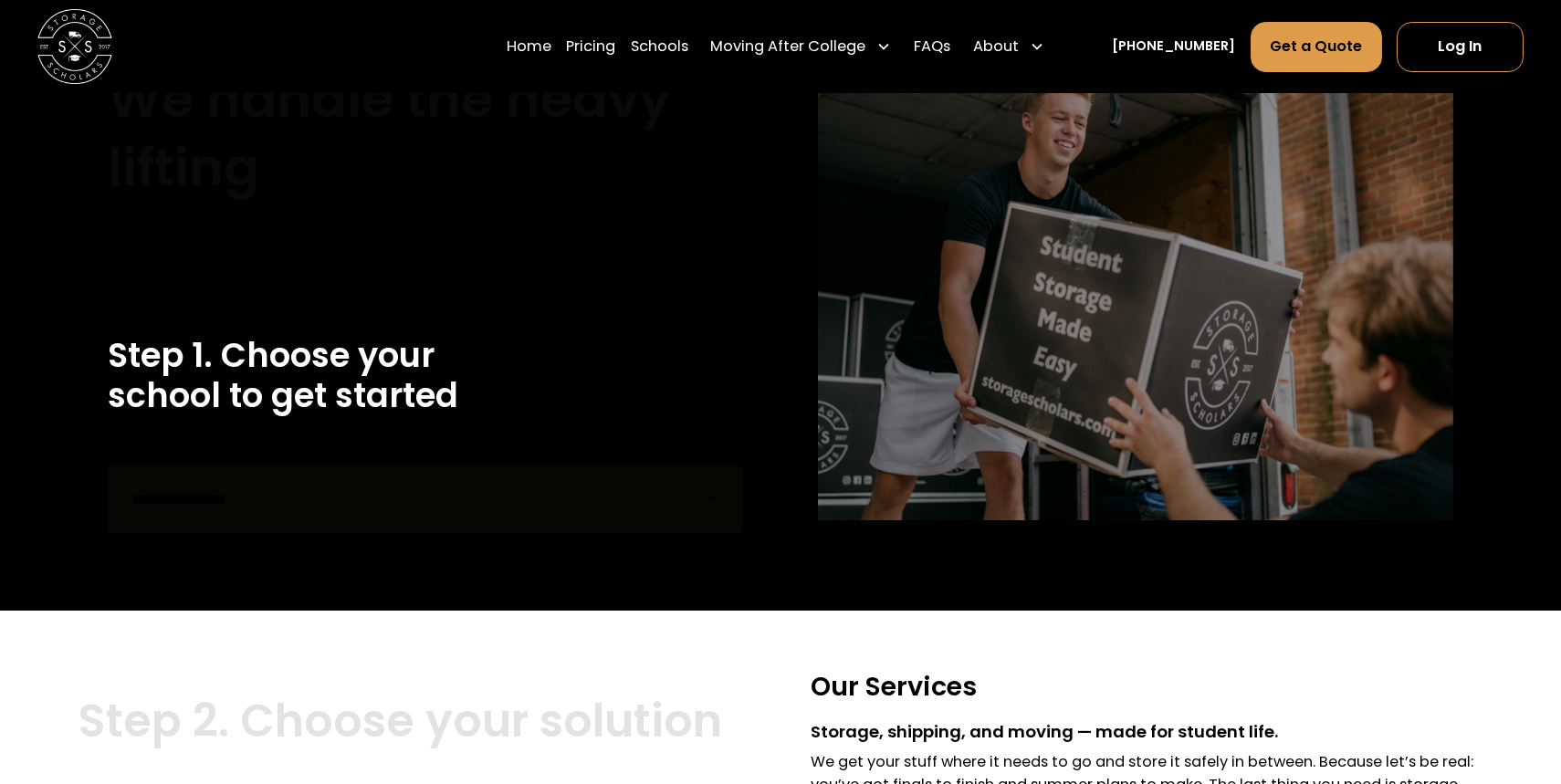
scroll to position [0, 0]
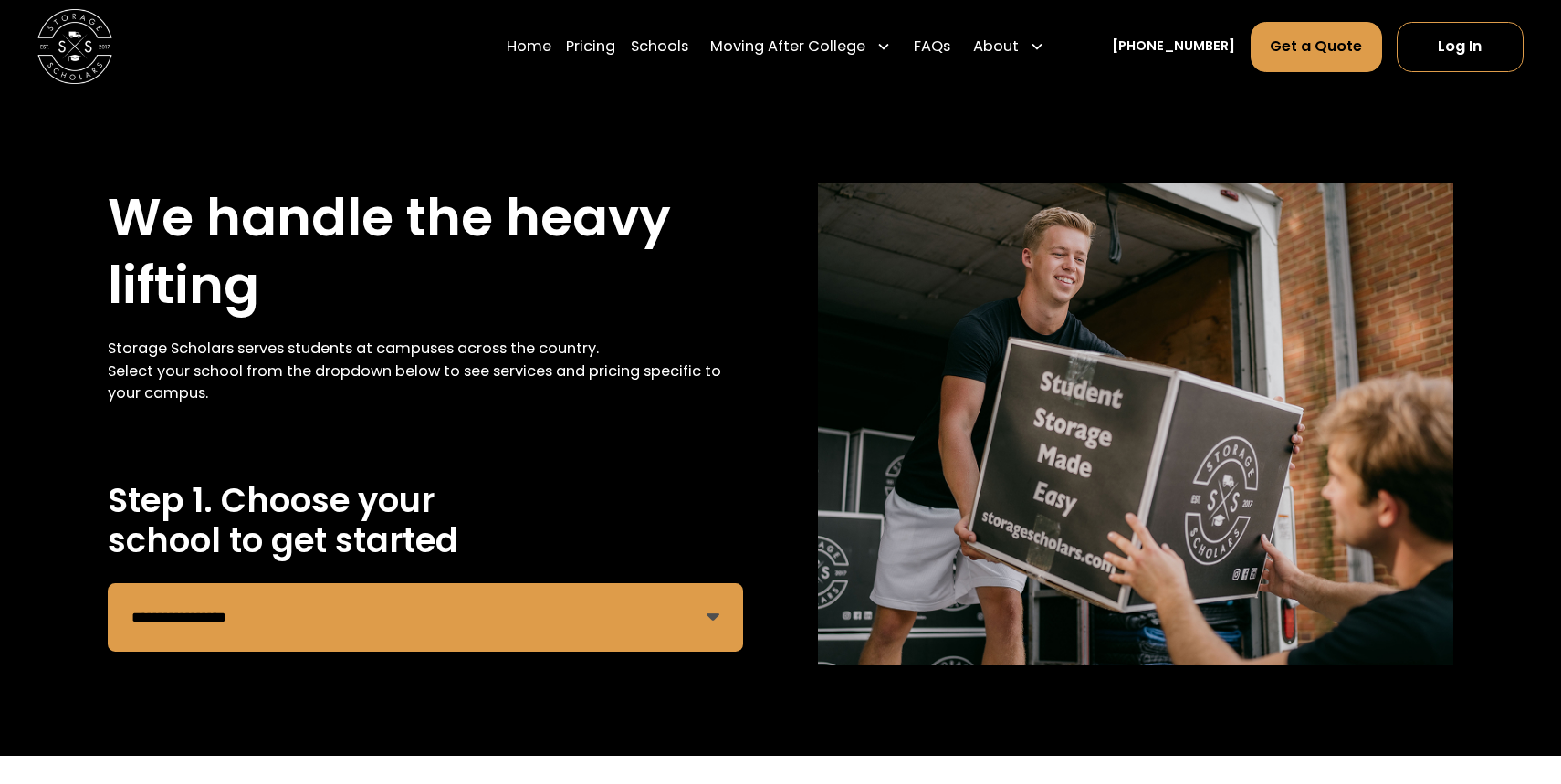
click at [541, 618] on select "**********" at bounding box center [426, 618] width 636 height 69
select select "**********"
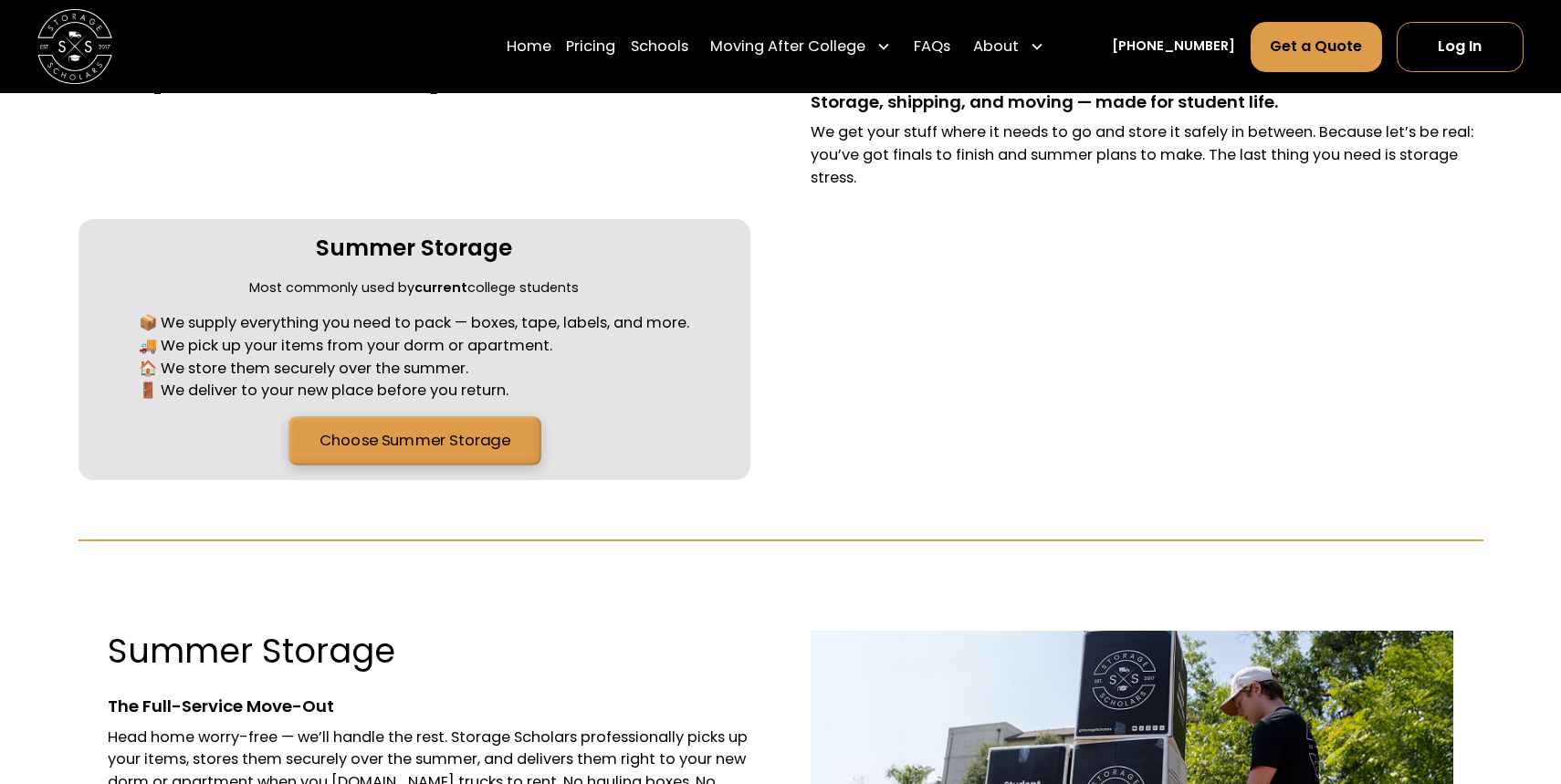
click at [377, 444] on link "Choose Summer Storage" at bounding box center [414, 441] width 252 height 48
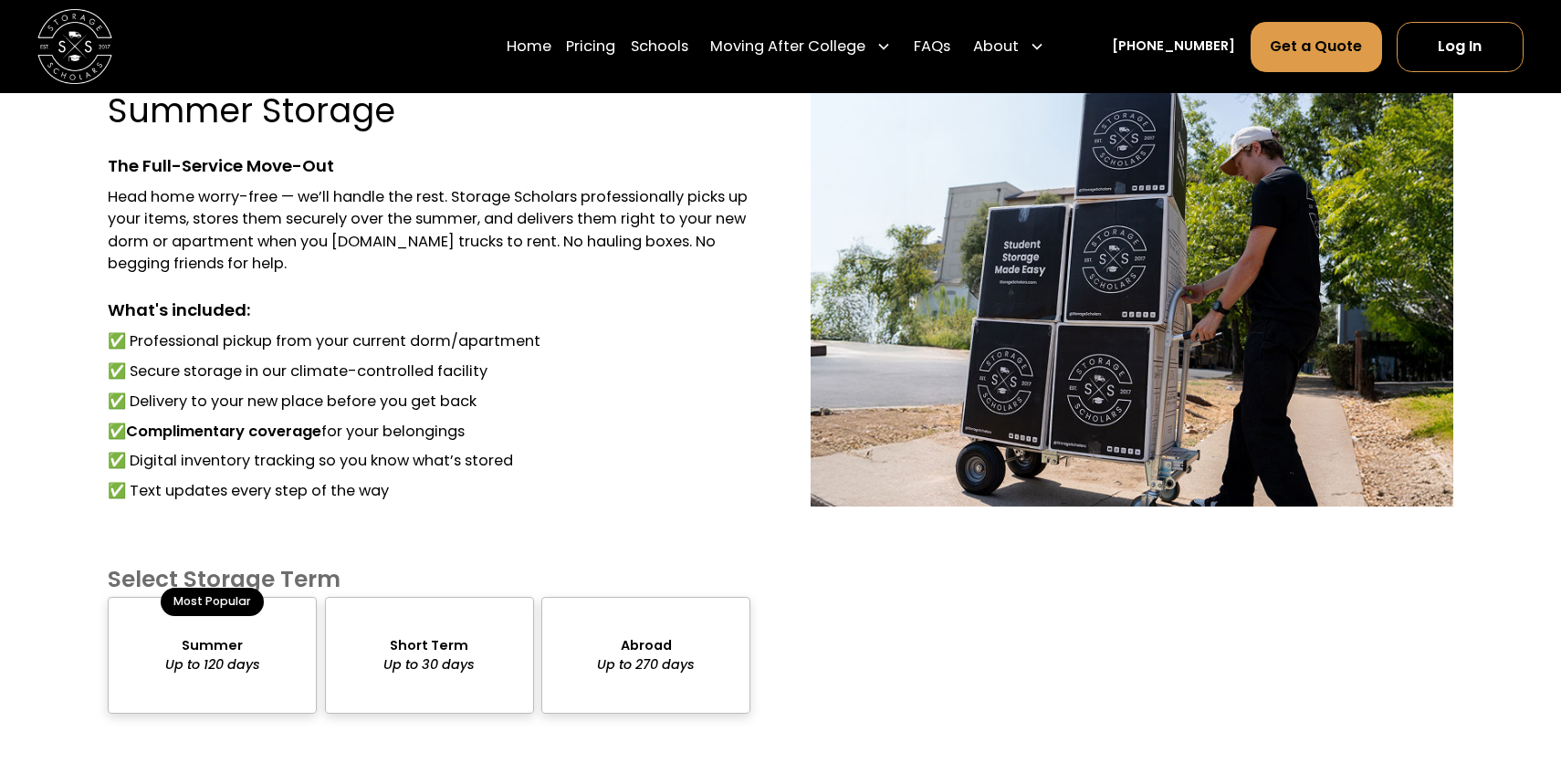
scroll to position [1315, 0]
click at [398, 578] on h4 "Select Storage Term" at bounding box center [429, 566] width 642 height 29
click at [399, 603] on div "package-pricing" at bounding box center [429, 653] width 209 height 116
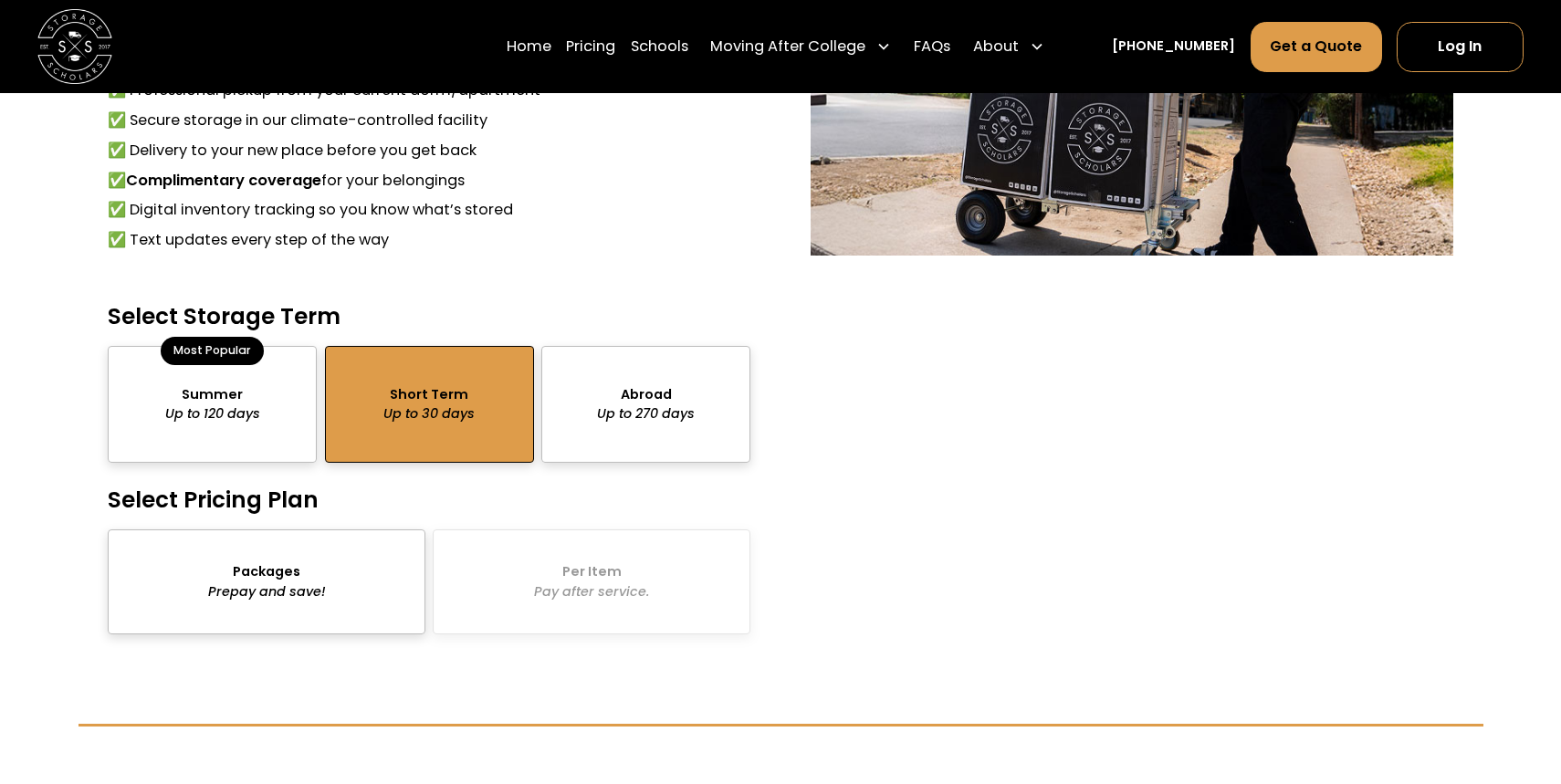
scroll to position [1628, 0]
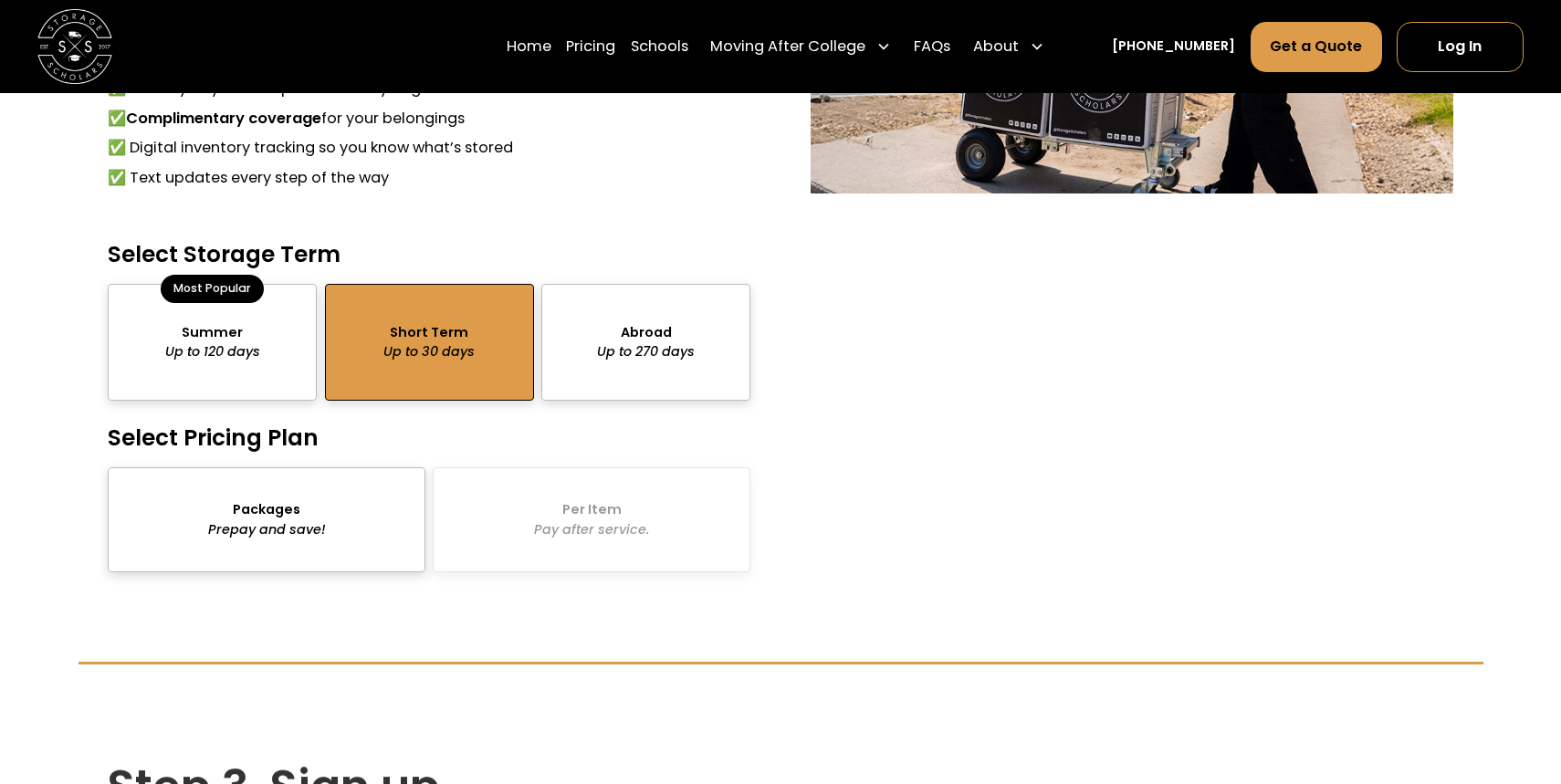
click at [340, 516] on div "package-pricing" at bounding box center [267, 519] width 318 height 105
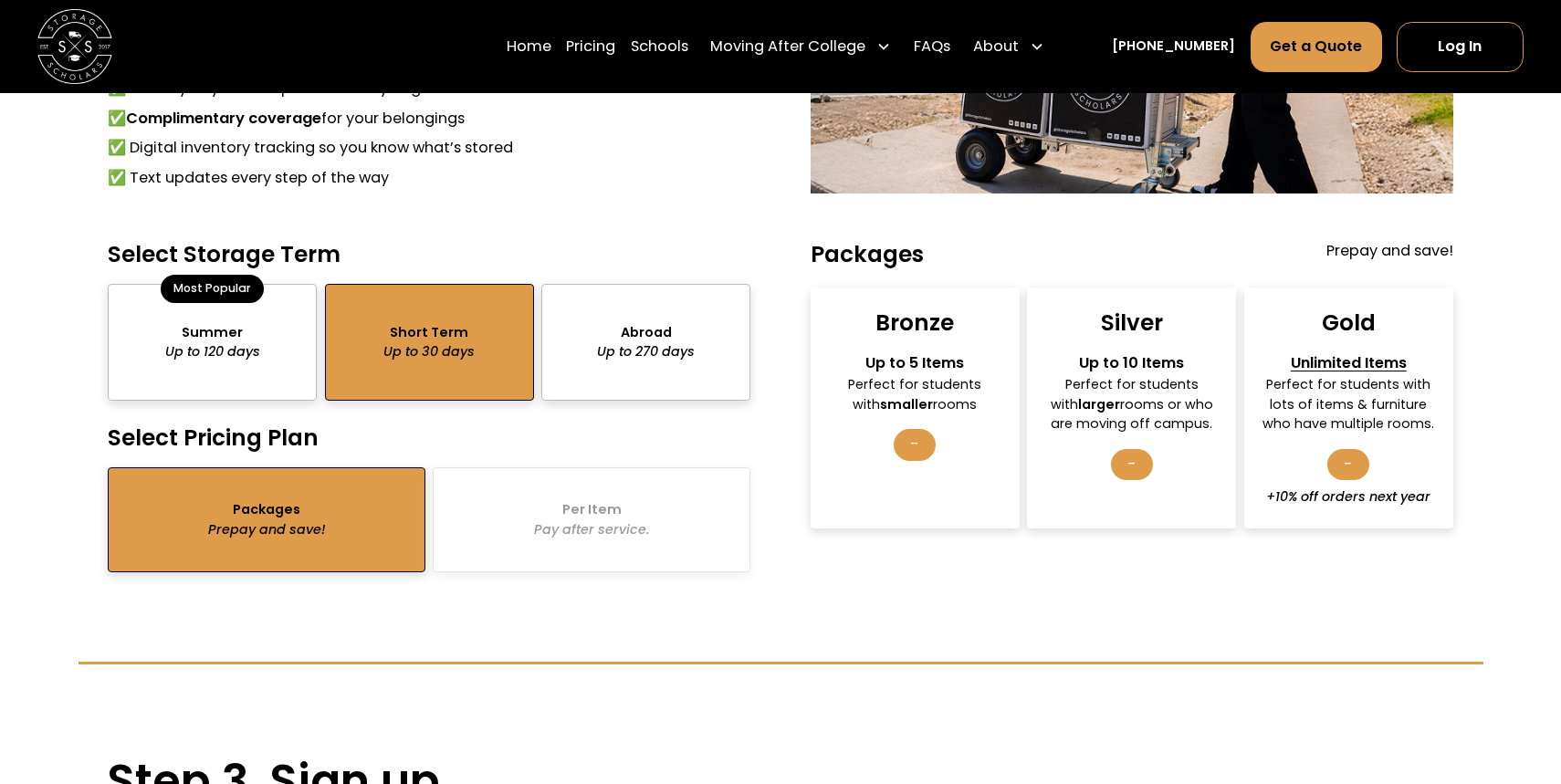
click at [244, 298] on div "Most Popular" at bounding box center [212, 287] width 103 height 27
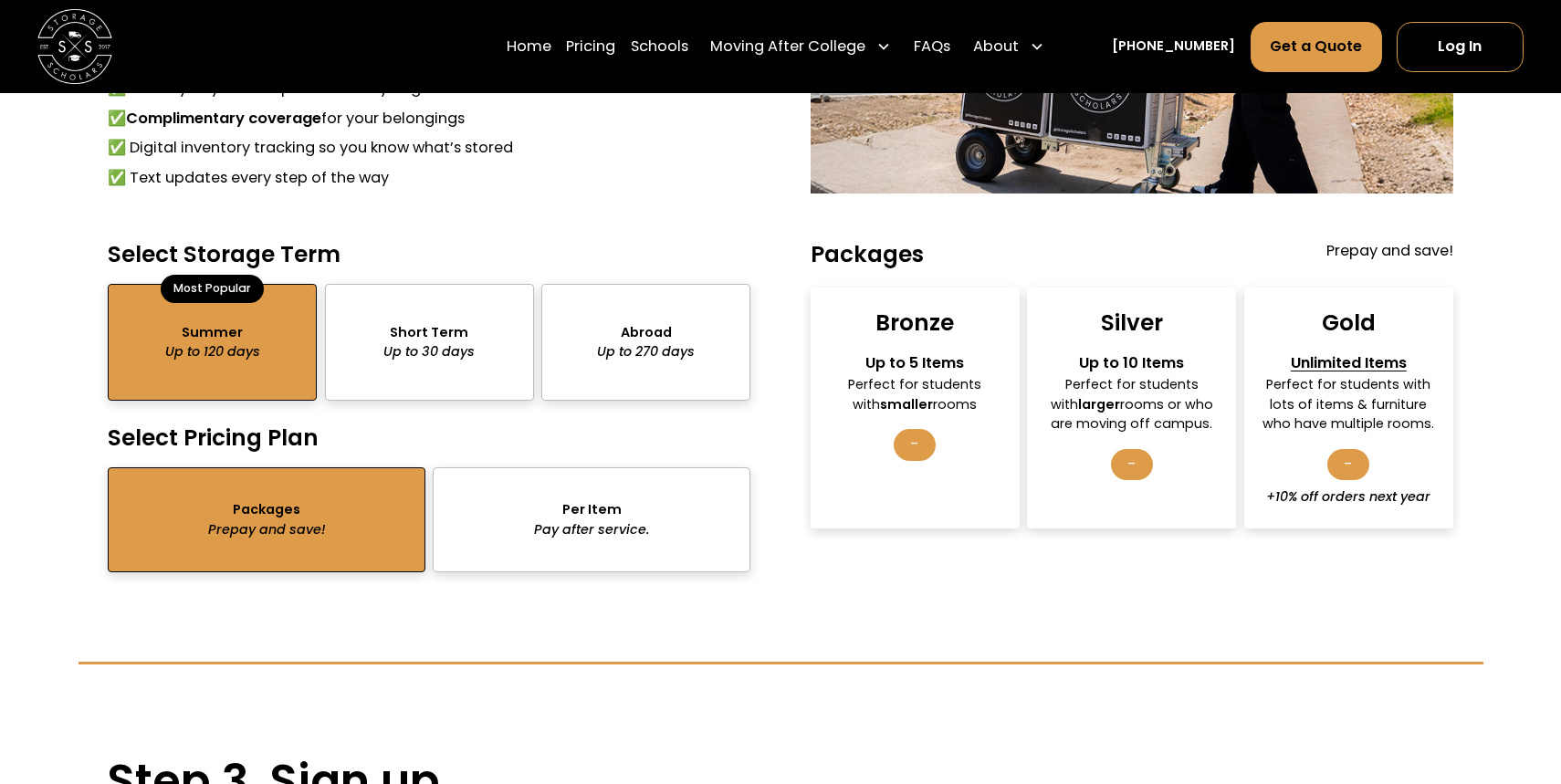
click at [619, 353] on div "package-pricing" at bounding box center [645, 341] width 209 height 116
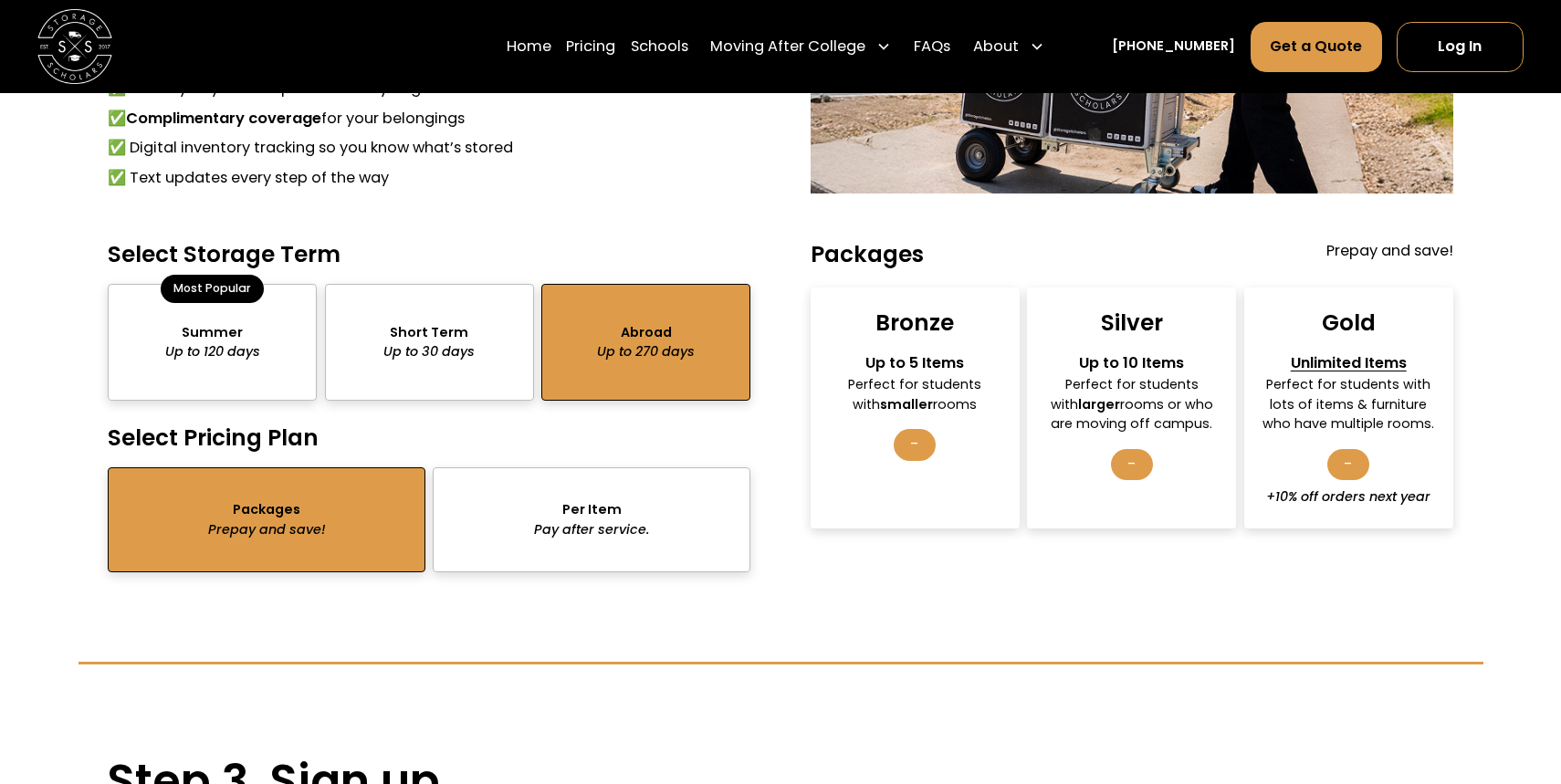
click at [513, 486] on div "package-pricing" at bounding box center [591, 519] width 318 height 105
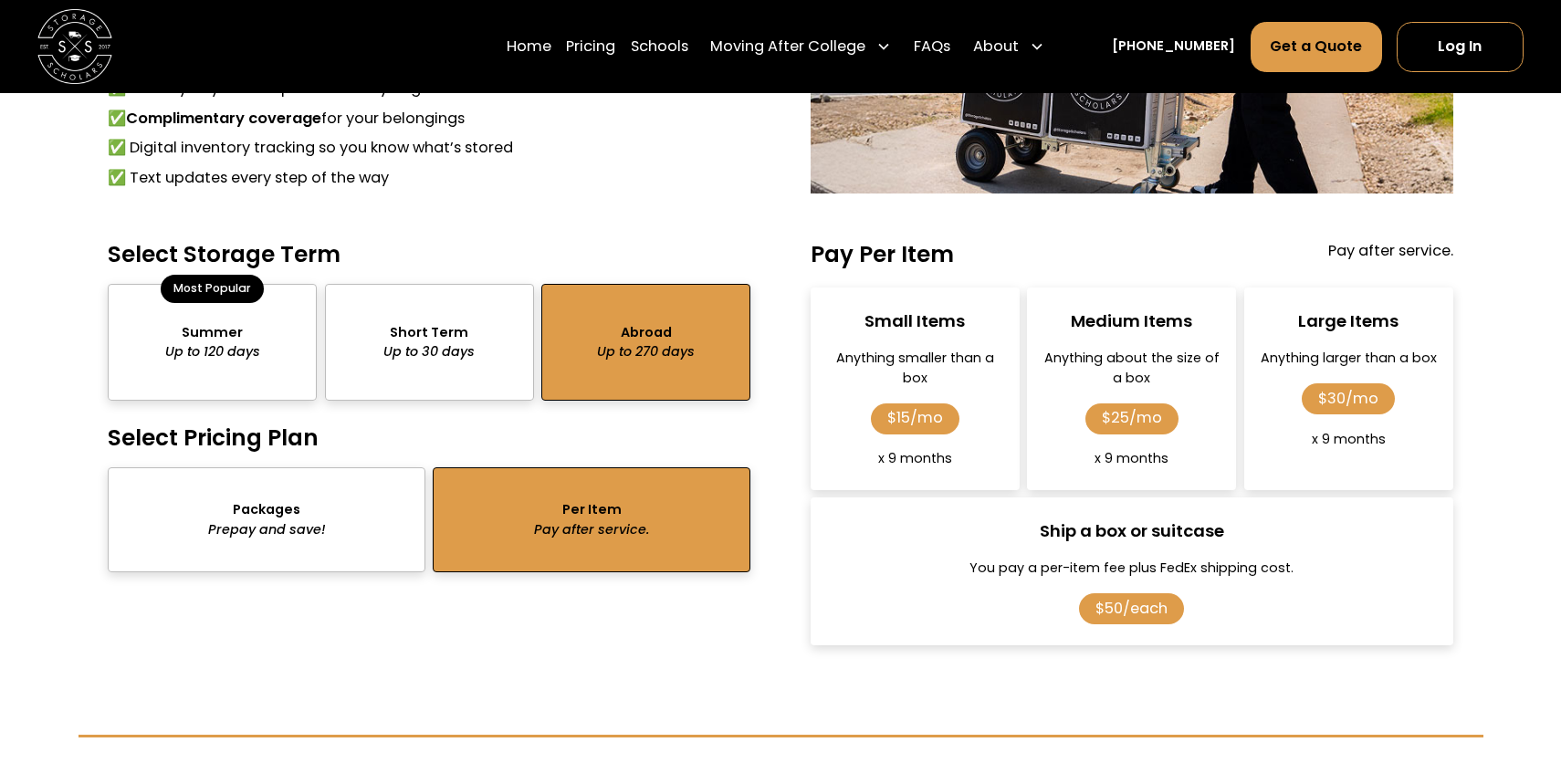
click at [247, 354] on div "package-pricing" at bounding box center [212, 341] width 209 height 116
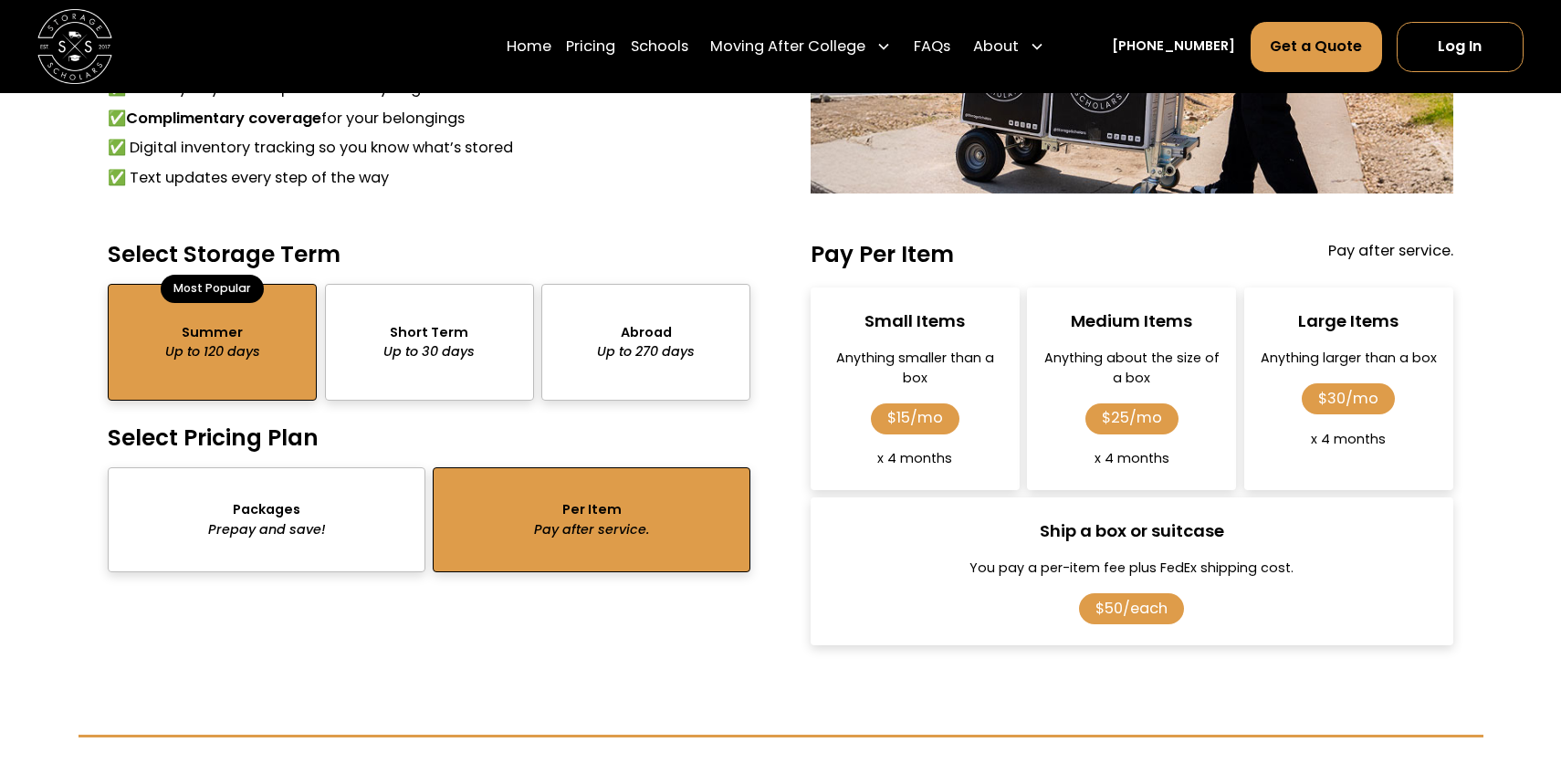
click at [428, 326] on div "package-pricing" at bounding box center [429, 341] width 209 height 116
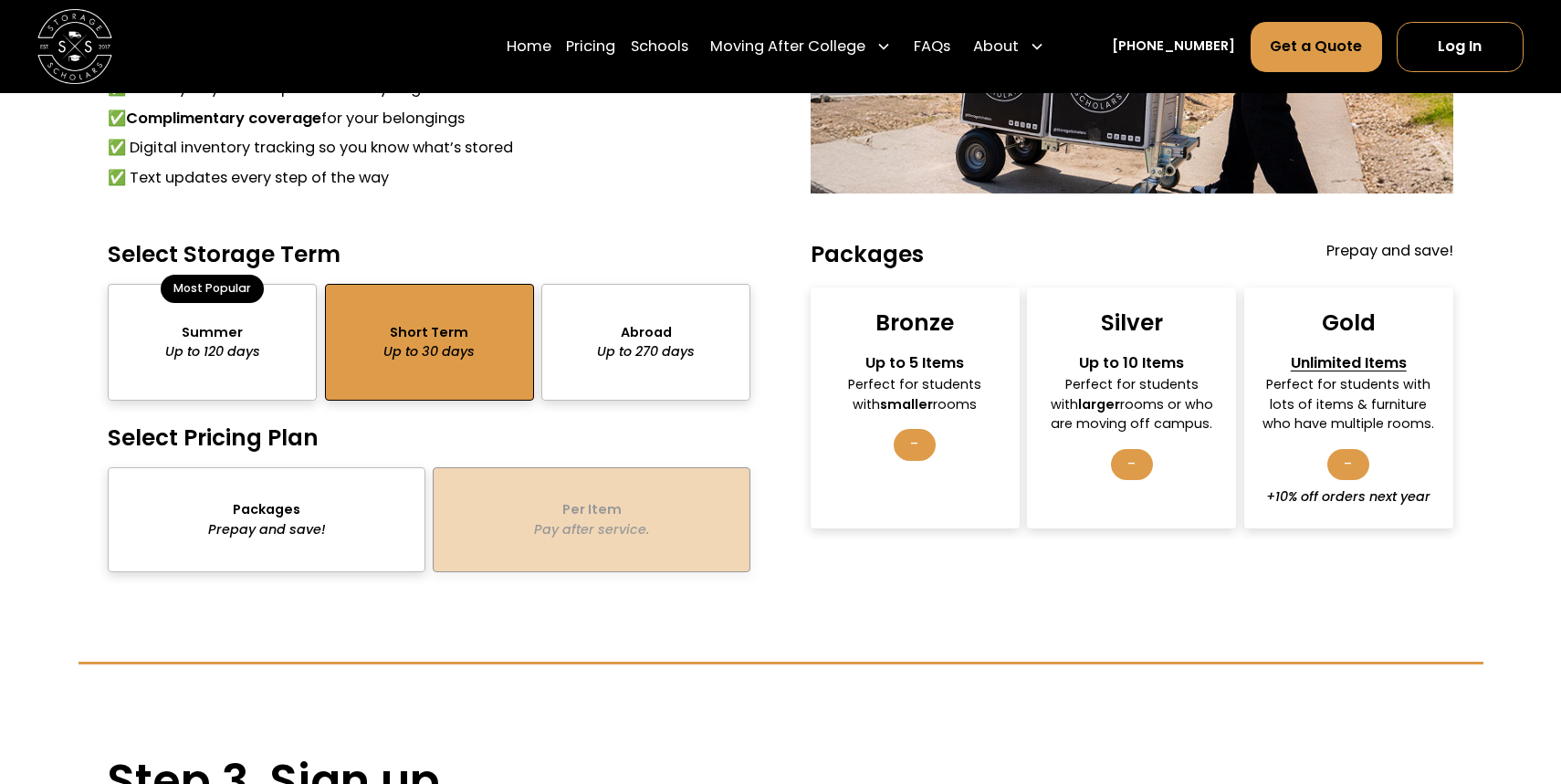
click at [576, 351] on div "package-pricing" at bounding box center [645, 341] width 209 height 116
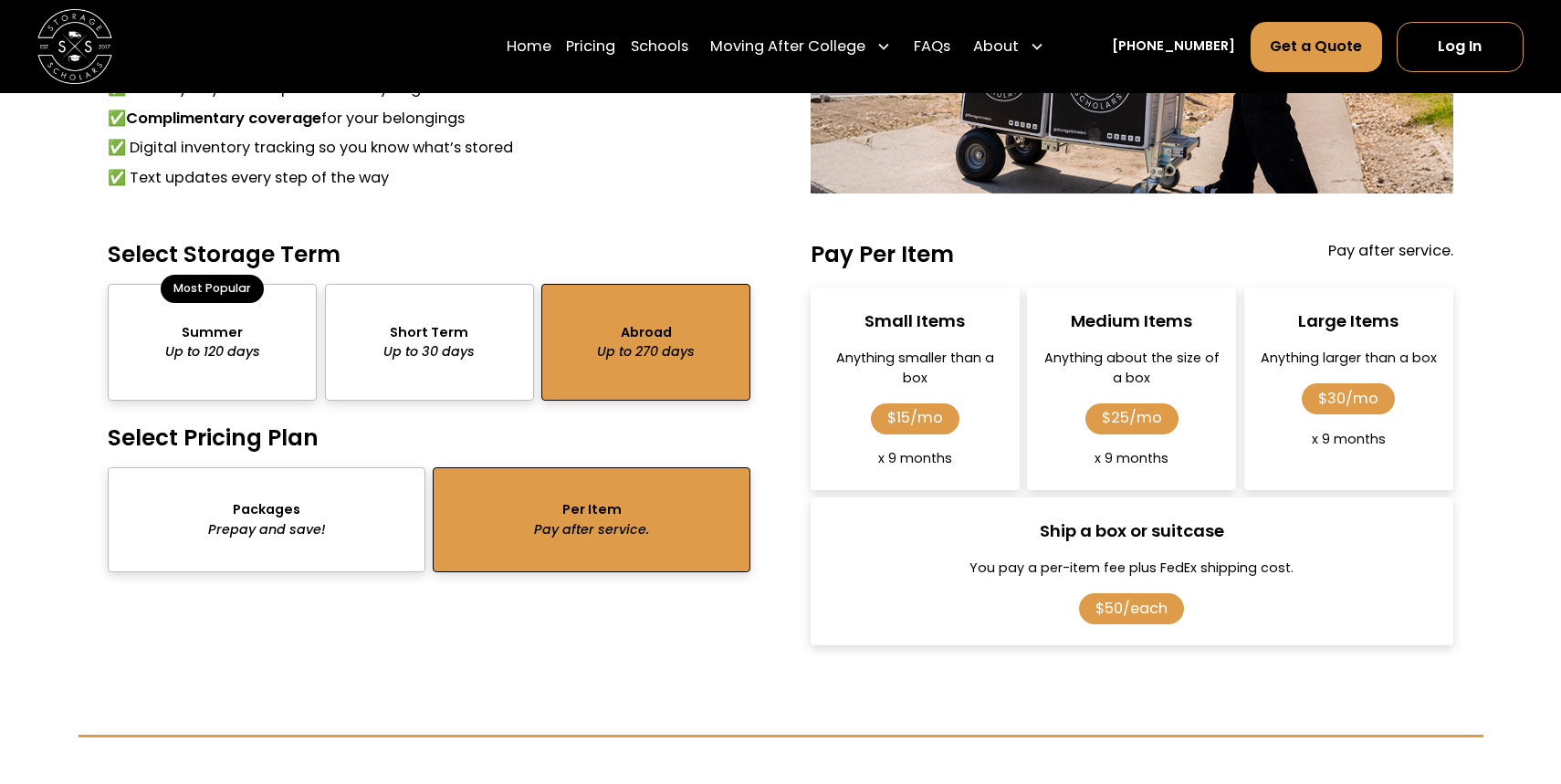
click at [223, 326] on div "package-pricing" at bounding box center [212, 341] width 209 height 116
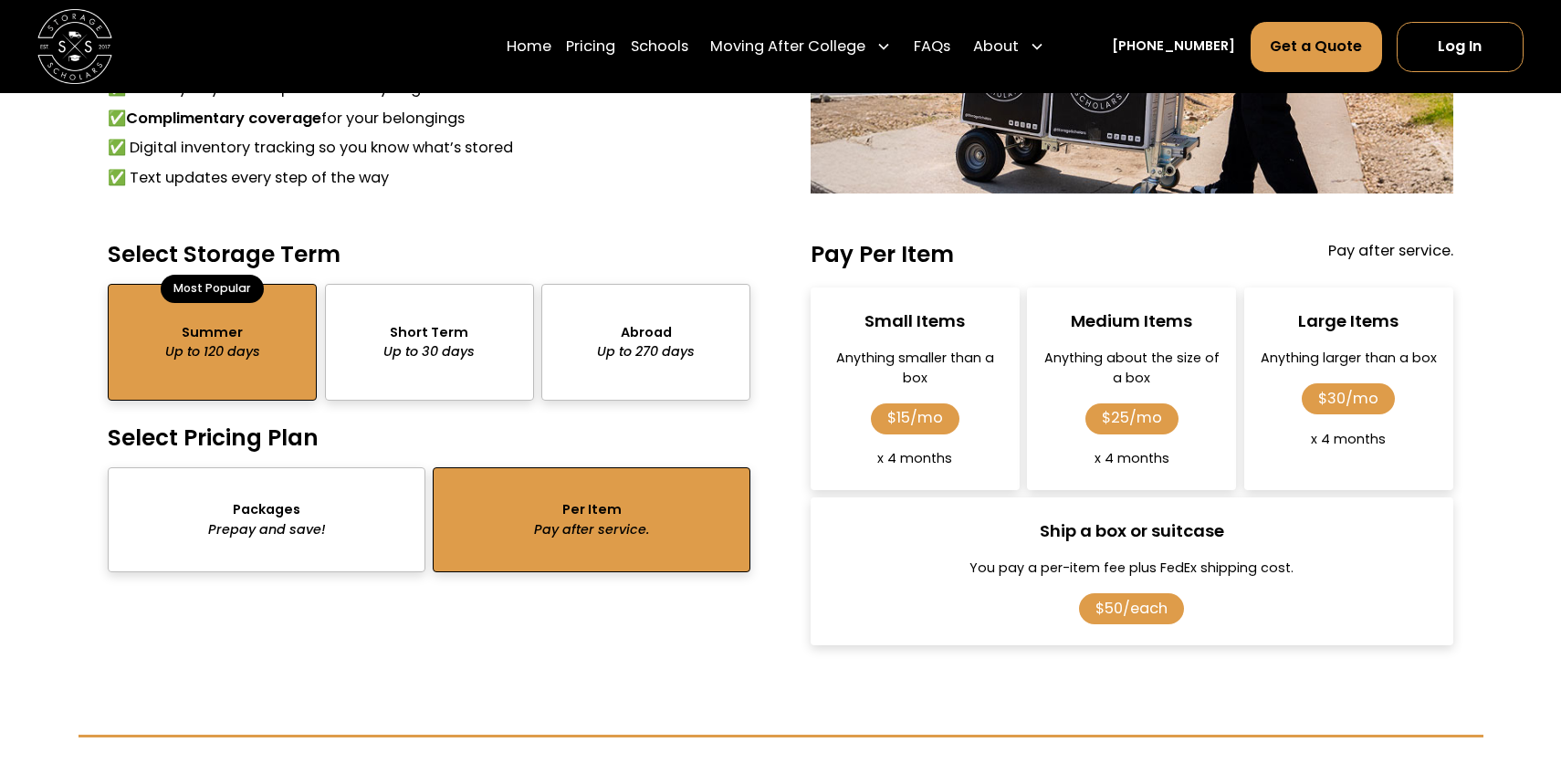
click at [685, 359] on div "package-pricing" at bounding box center [645, 341] width 209 height 116
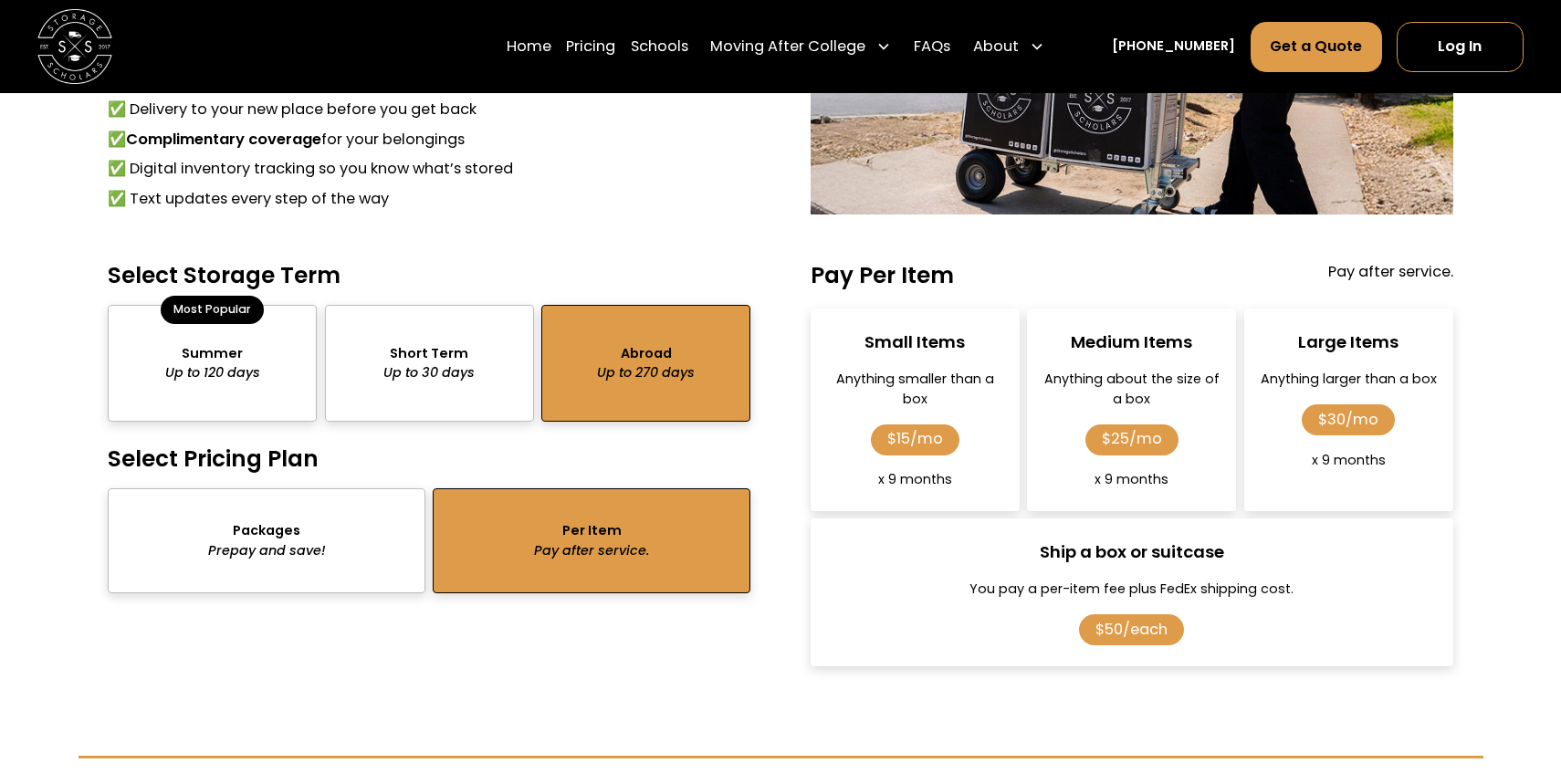
scroll to position [1623, 0]
